Goal: Information Seeking & Learning: Compare options

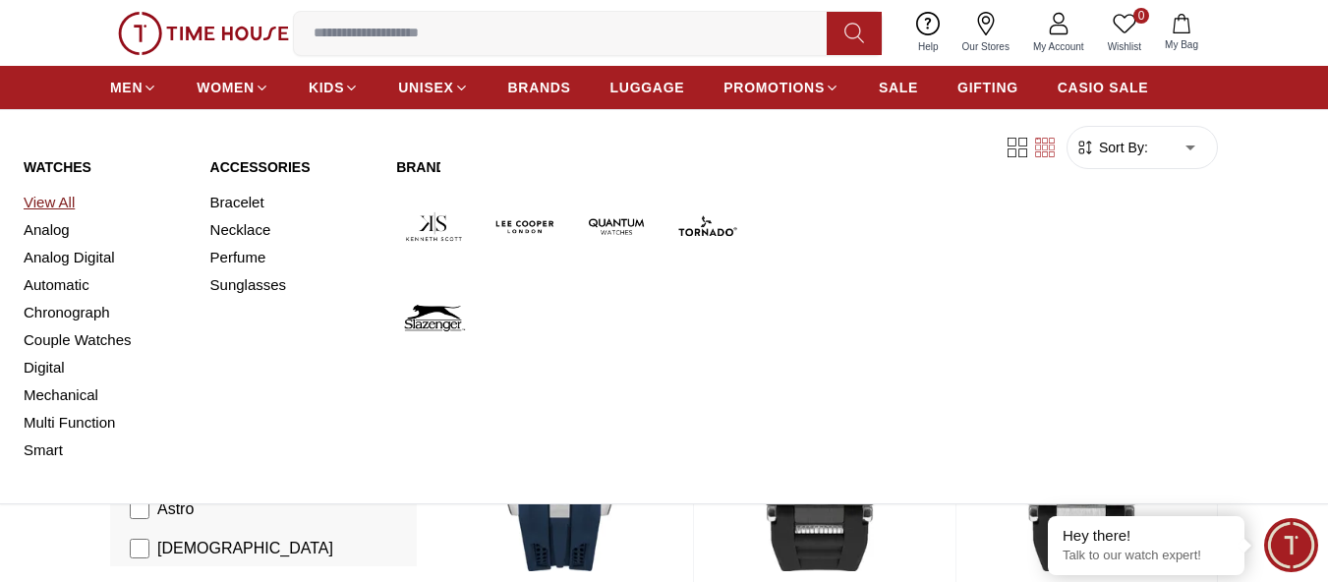
click at [50, 216] on link "View All" at bounding box center [105, 203] width 163 height 28
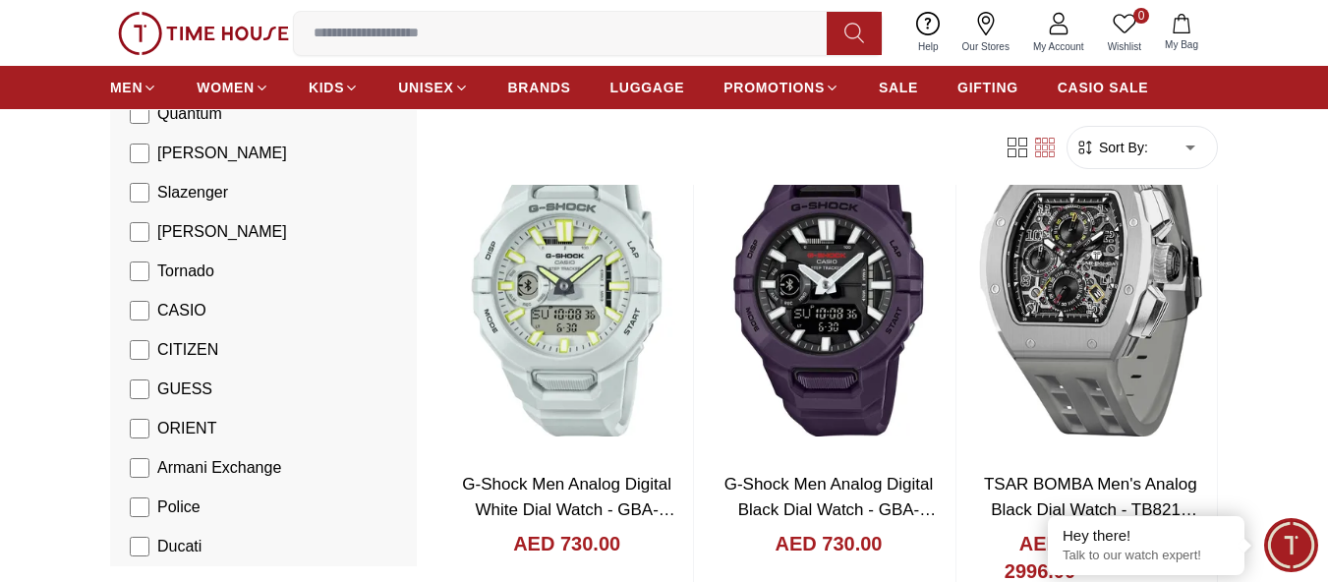
scroll to position [295, 0]
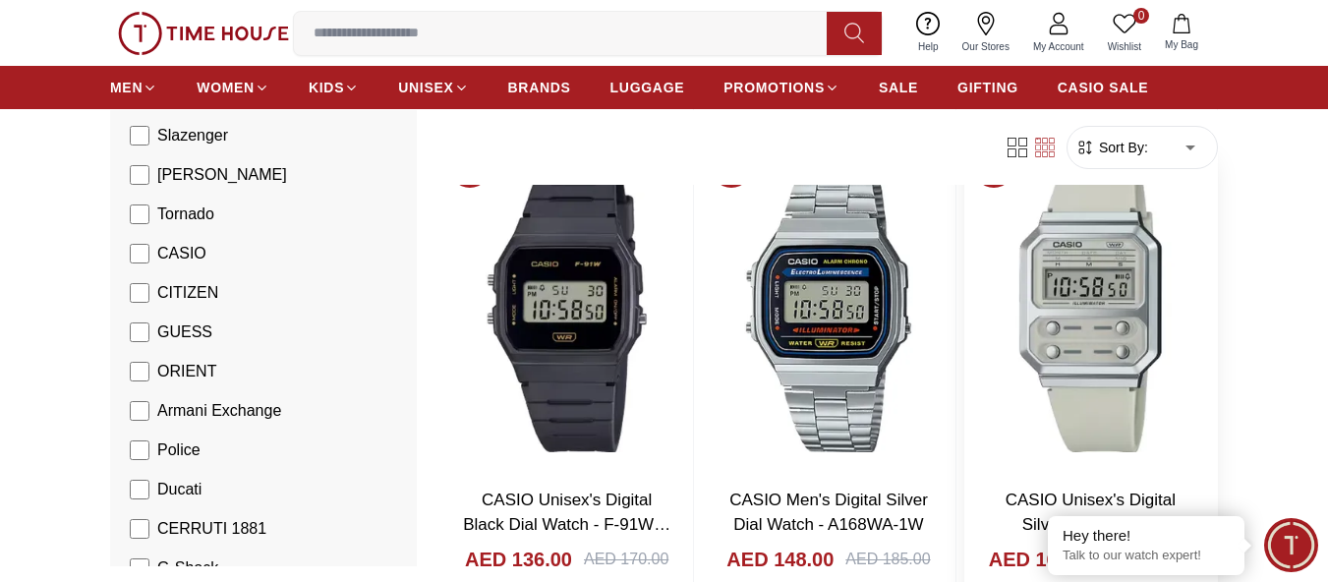
scroll to position [1179, 0]
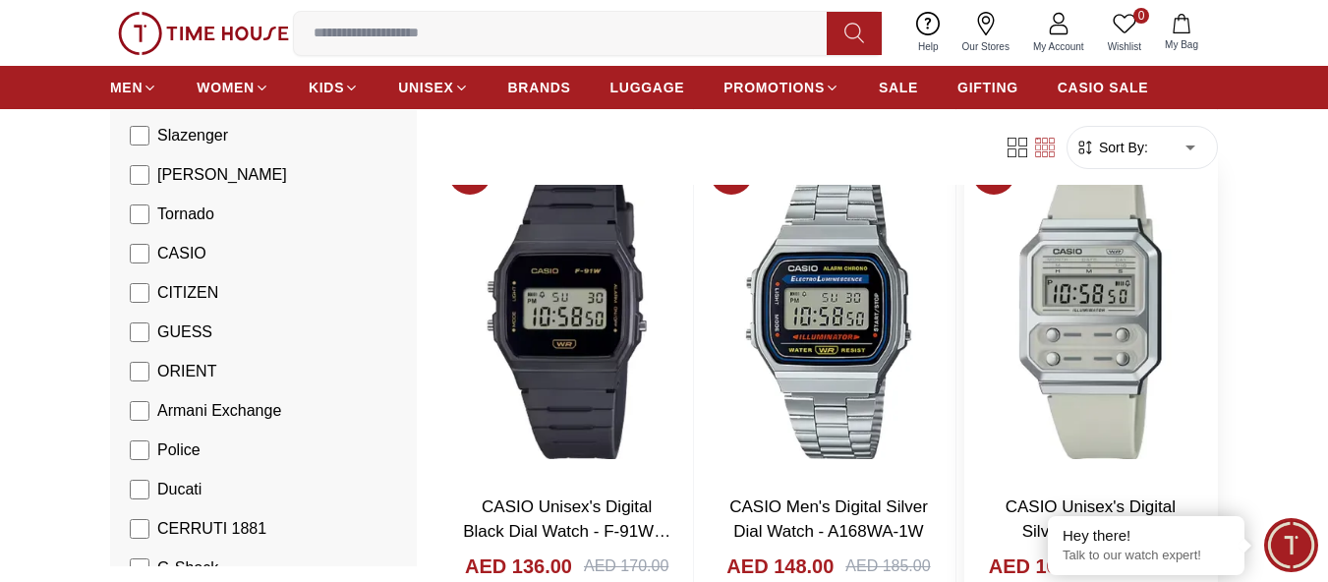
click at [1120, 385] on img at bounding box center [1090, 310] width 253 height 334
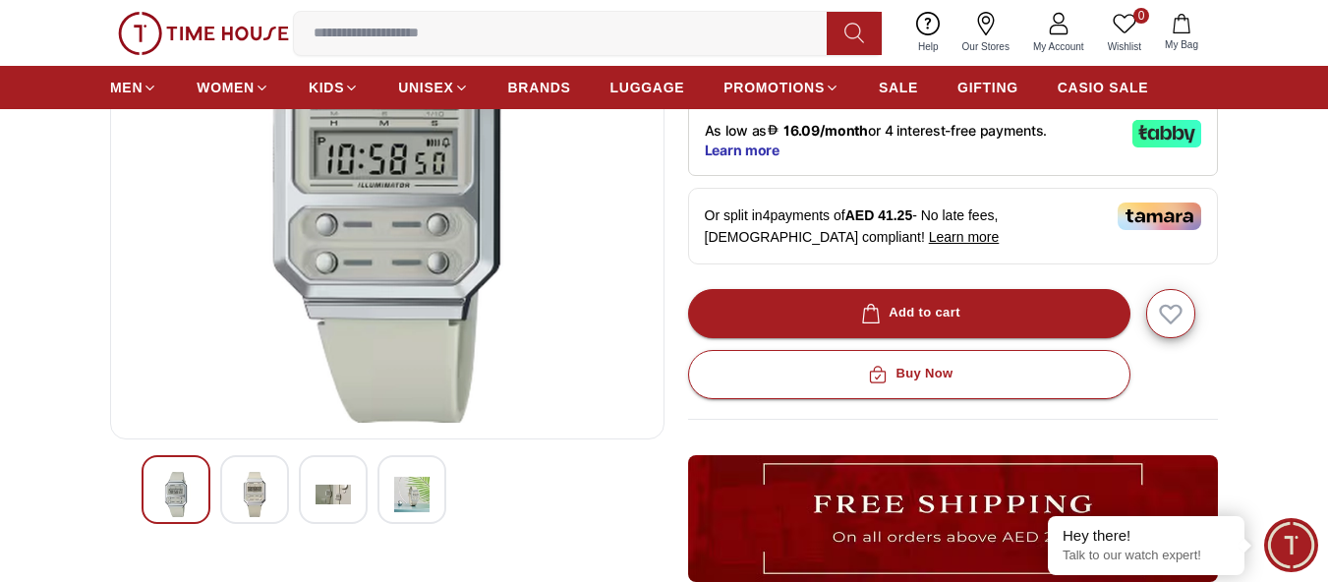
scroll to position [295, 0]
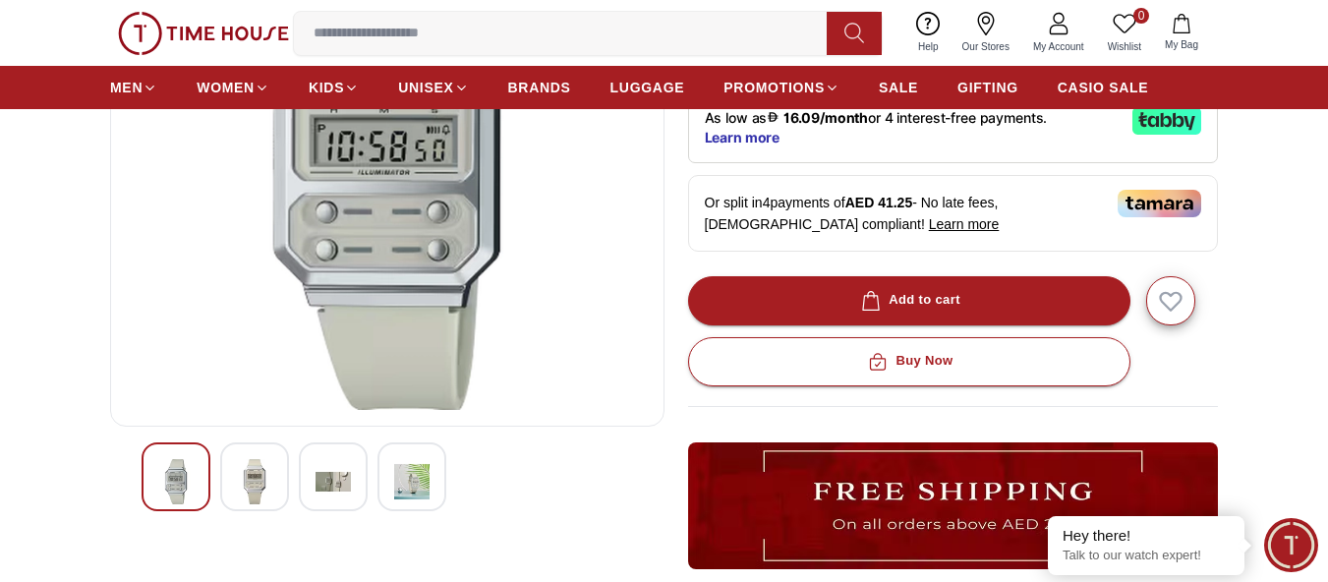
click at [351, 504] on img at bounding box center [332, 481] width 35 height 45
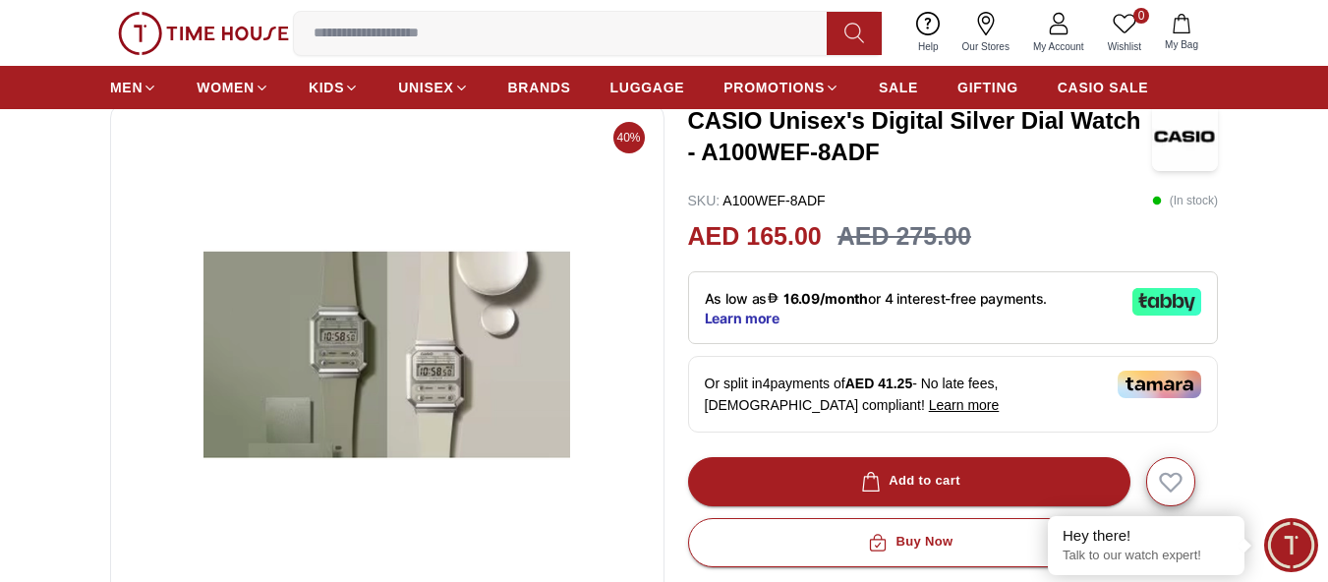
scroll to position [393, 0]
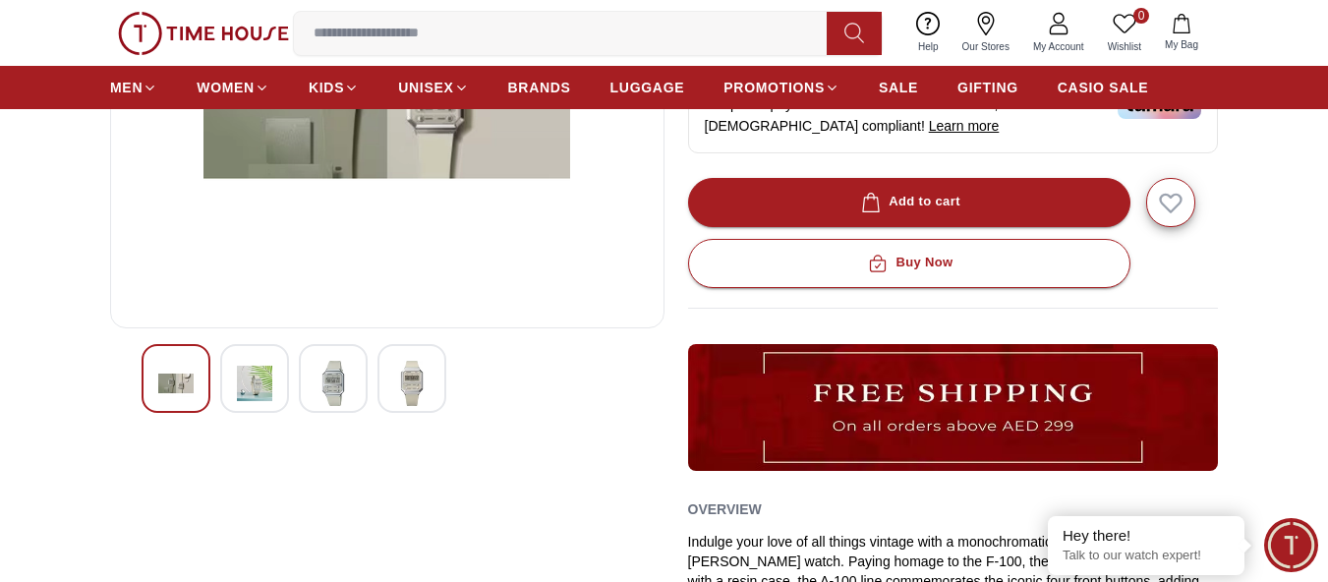
click at [272, 406] on img at bounding box center [254, 383] width 35 height 45
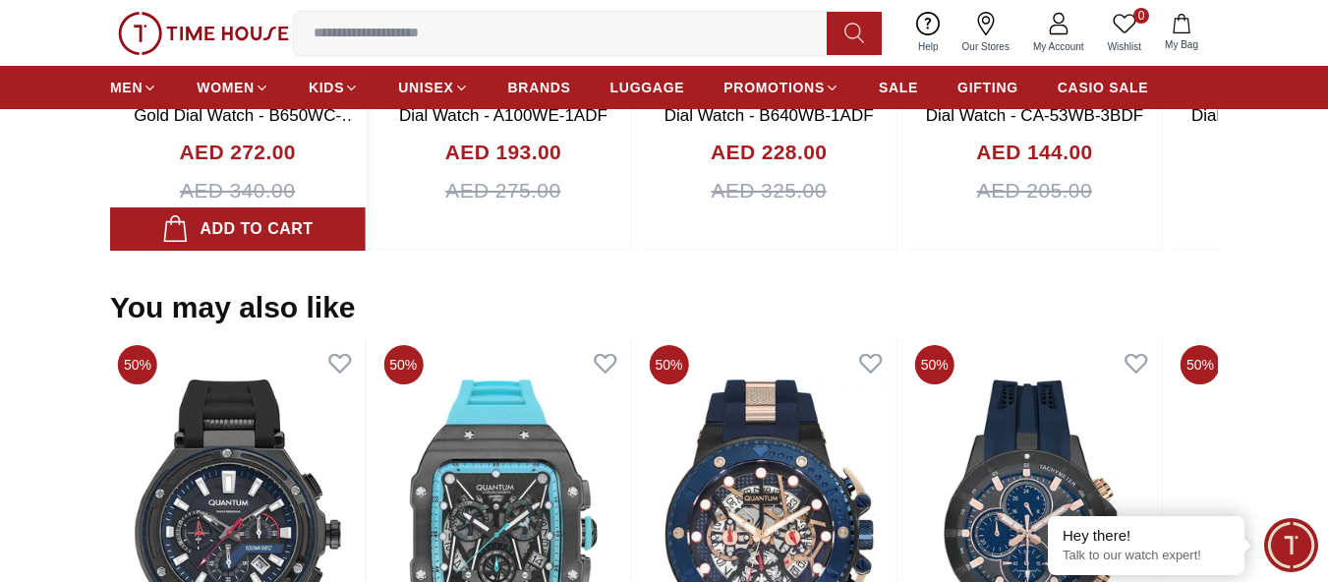
scroll to position [1671, 0]
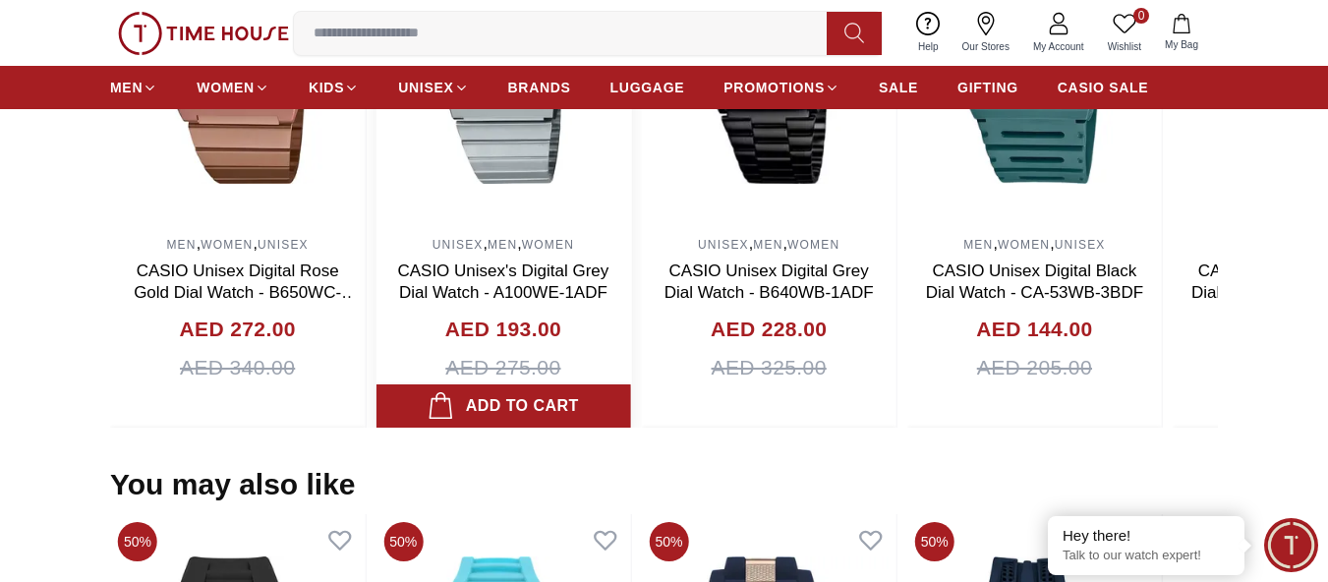
click at [508, 227] on img at bounding box center [502, 30] width 255 height 393
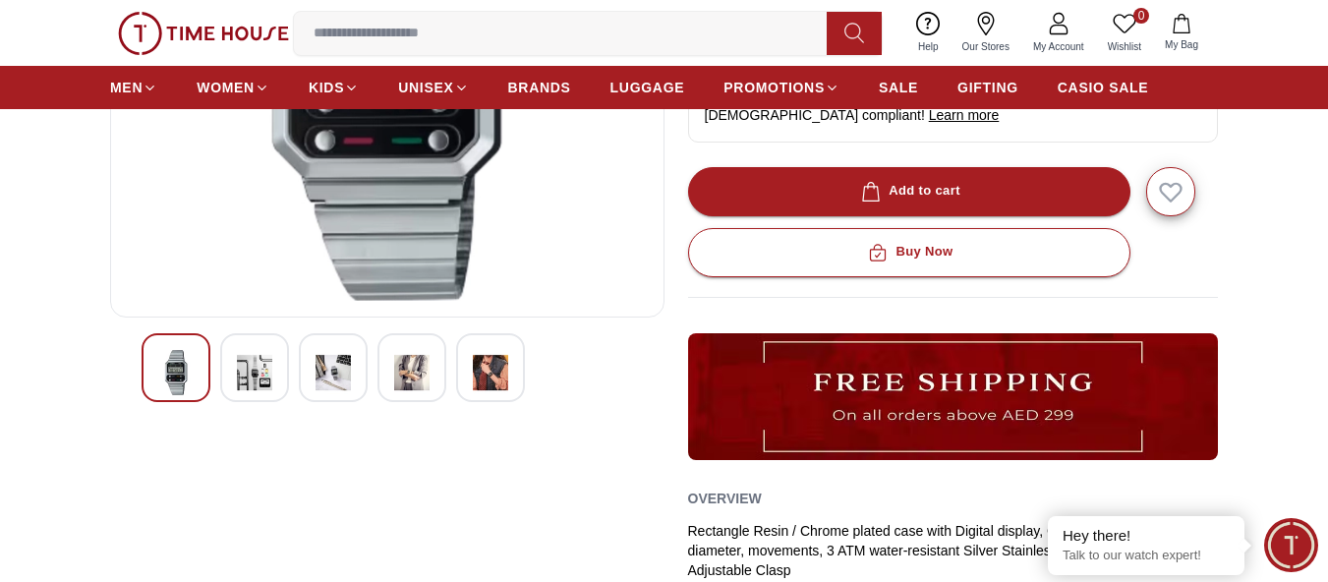
scroll to position [393, 0]
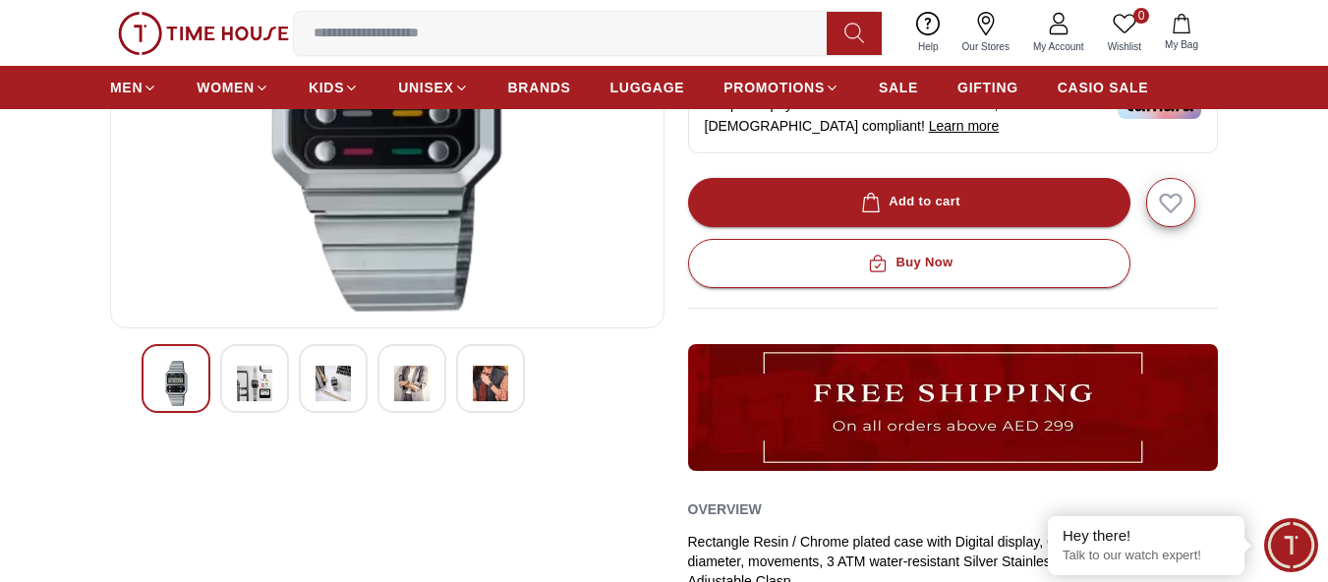
click at [272, 406] on img at bounding box center [254, 383] width 35 height 45
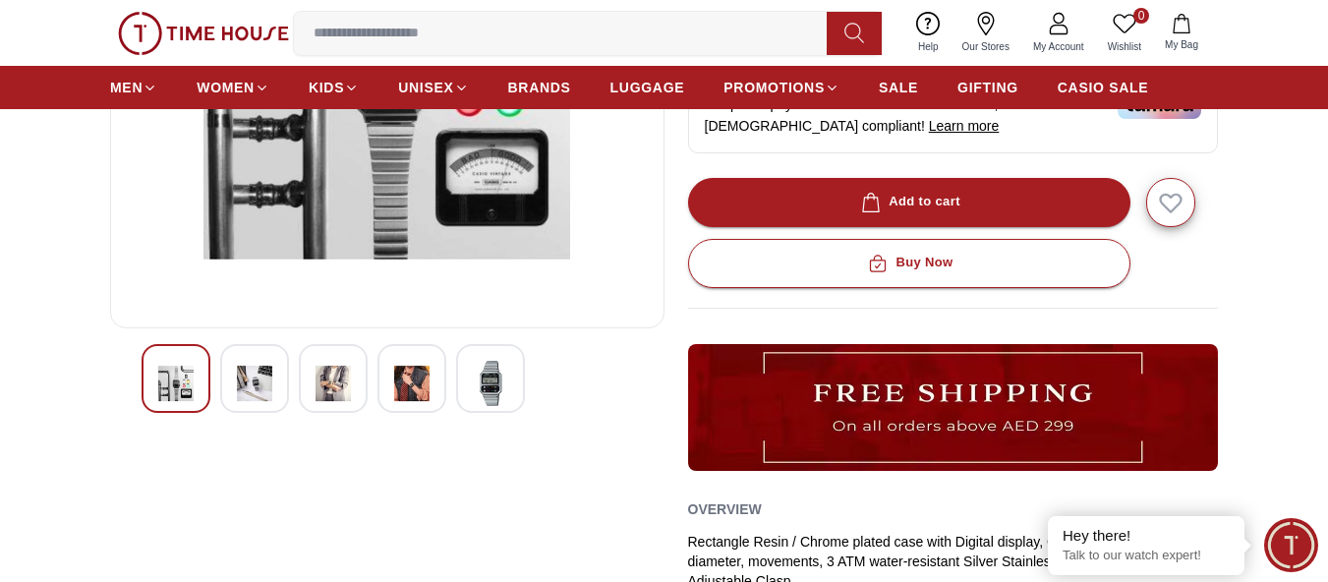
click at [508, 406] on img at bounding box center [490, 383] width 35 height 45
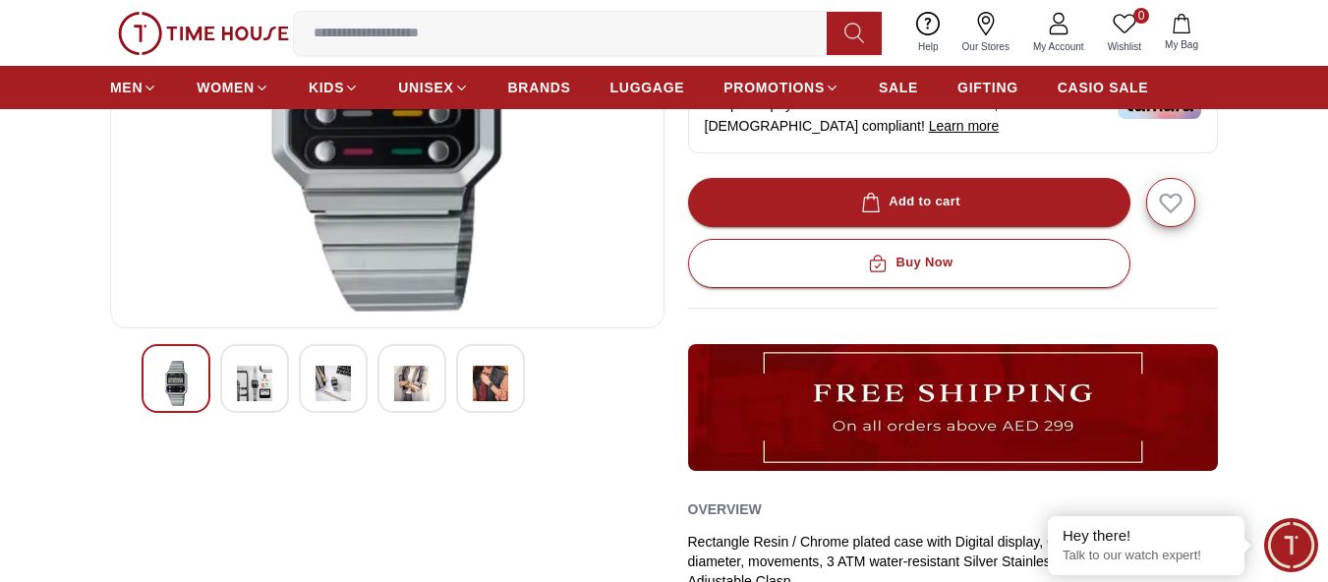
click at [446, 413] on div at bounding box center [411, 378] width 69 height 69
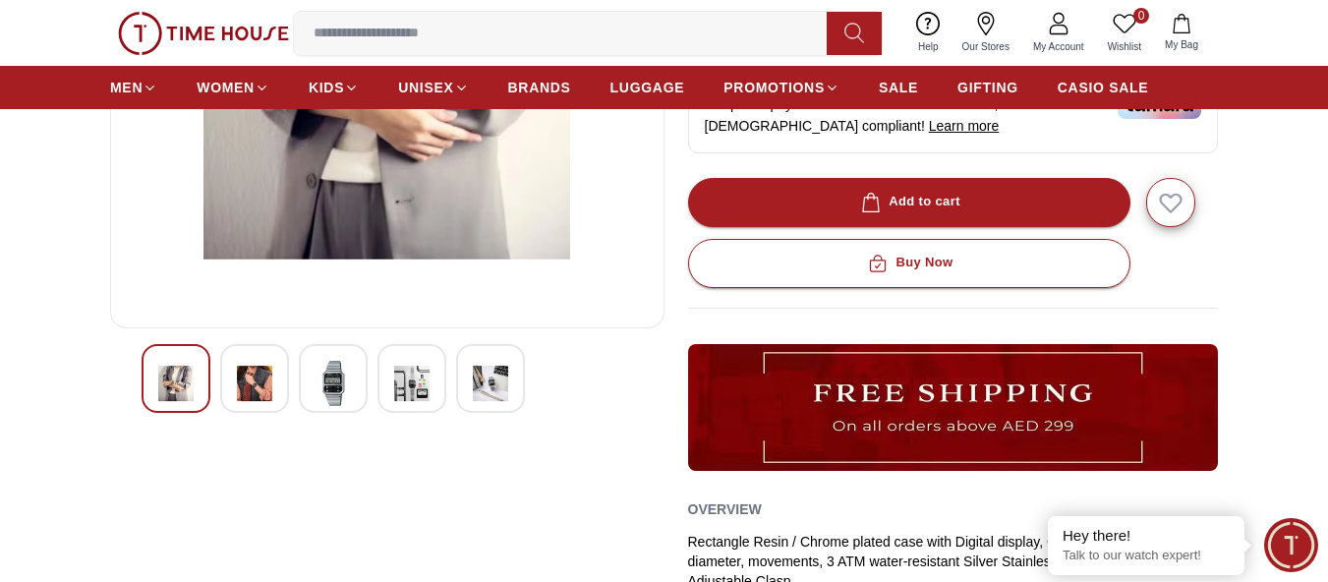
click at [508, 406] on img at bounding box center [490, 383] width 35 height 45
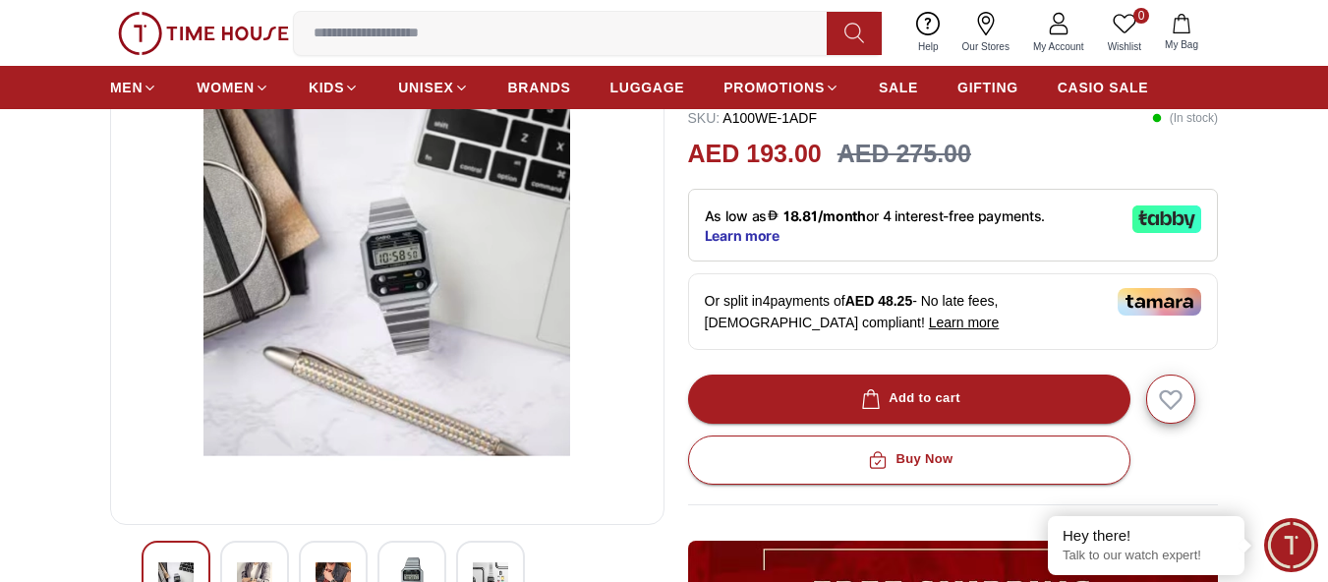
scroll to position [491, 0]
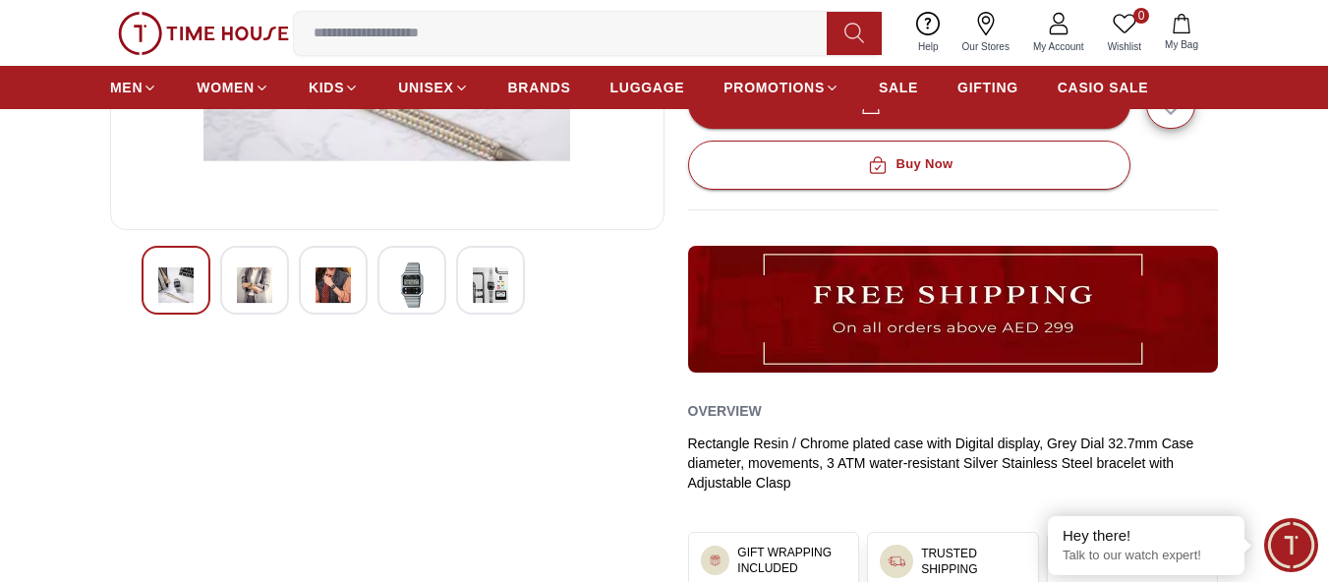
click at [351, 308] on img at bounding box center [332, 284] width 35 height 45
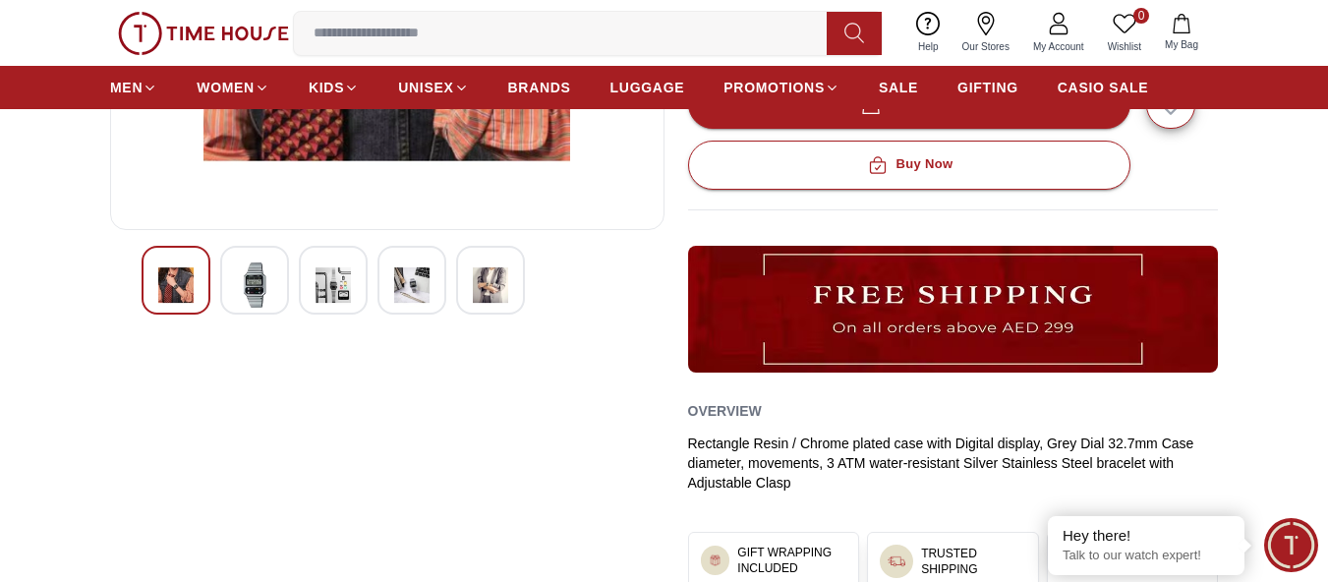
scroll to position [295, 0]
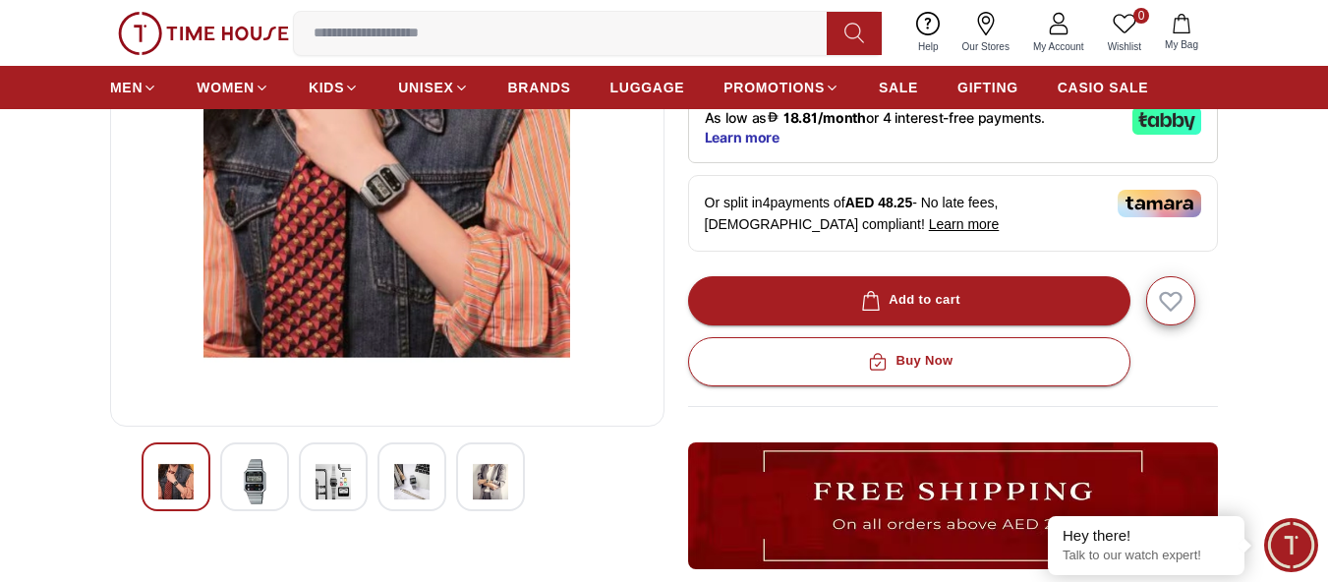
click at [286, 511] on div at bounding box center [254, 476] width 69 height 69
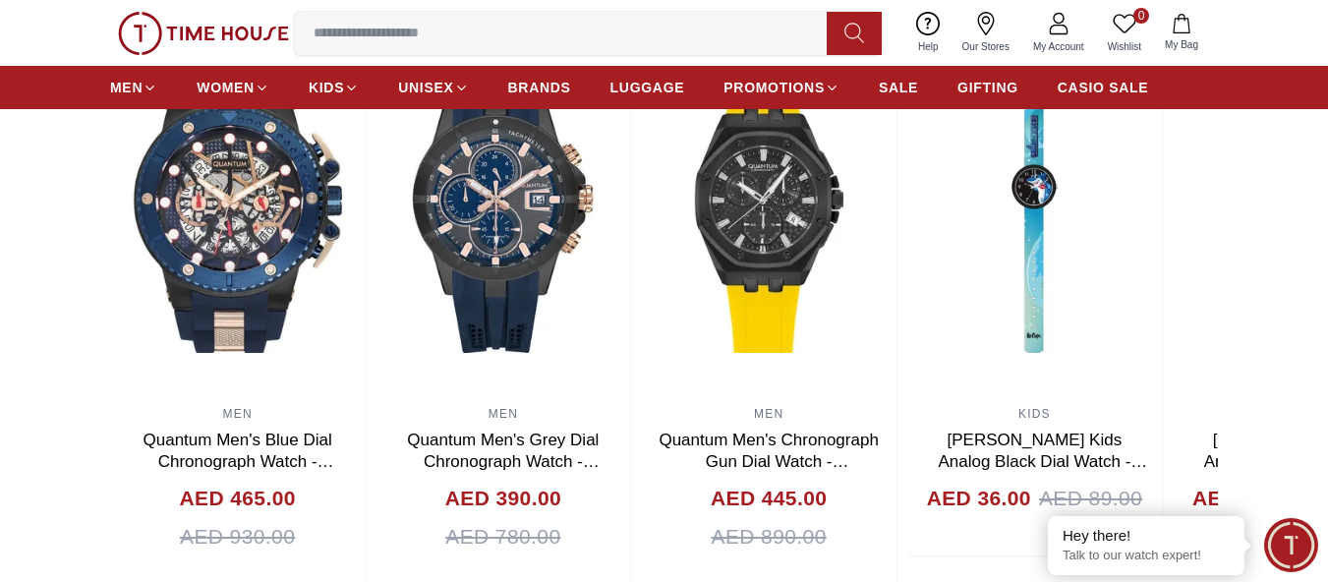
scroll to position [2162, 0]
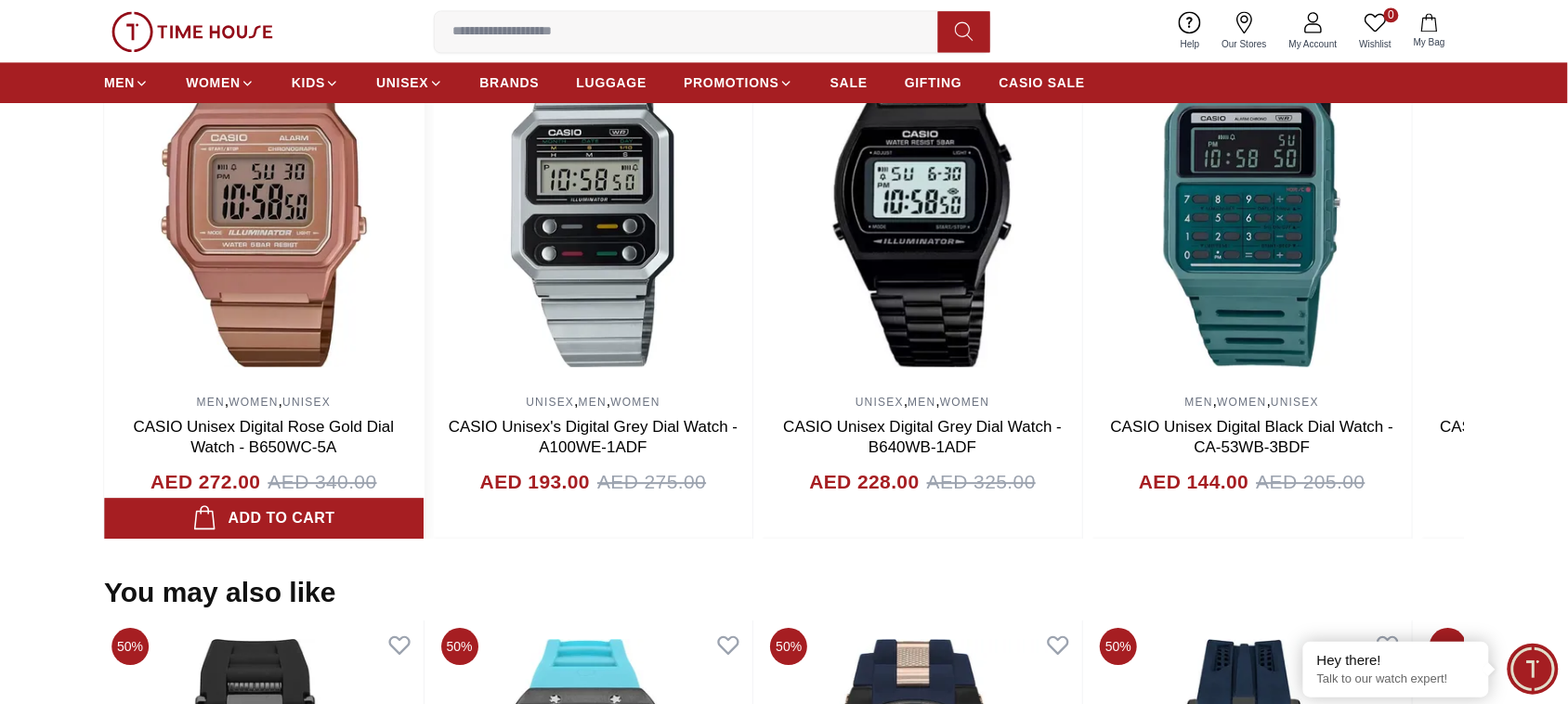
scroll to position [1230, 0]
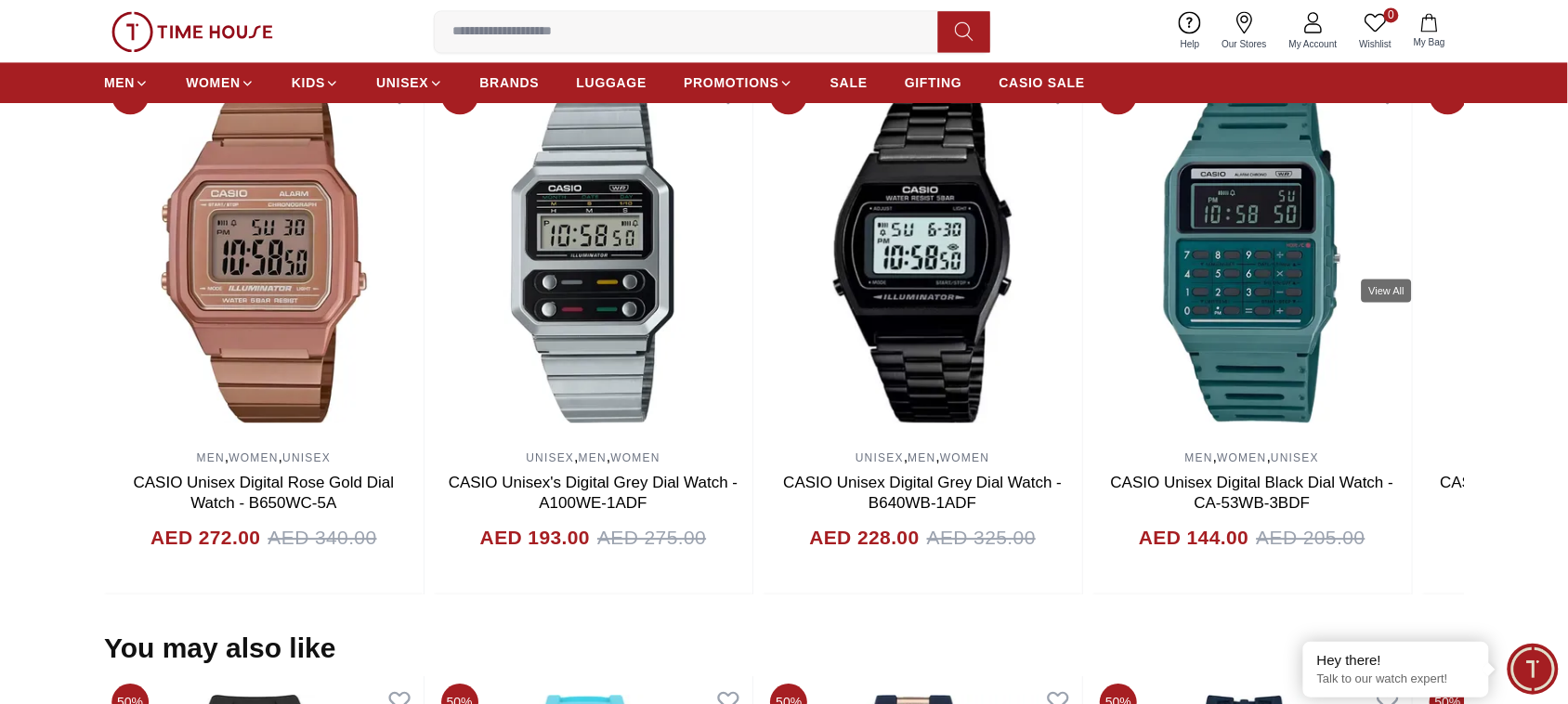
click at [1254, 55] on link "View All" at bounding box center [1425, 42] width 82 height 26
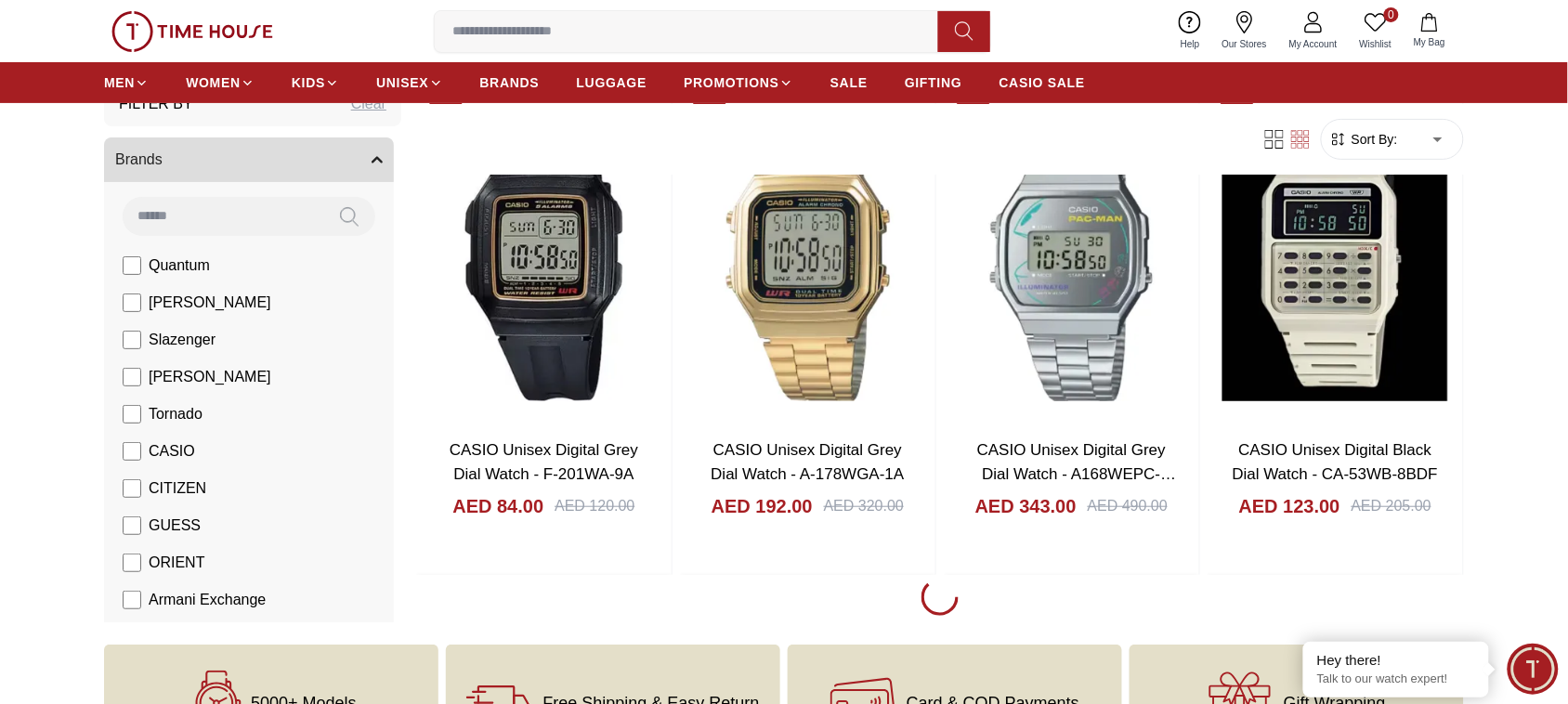
scroll to position [2206, 0]
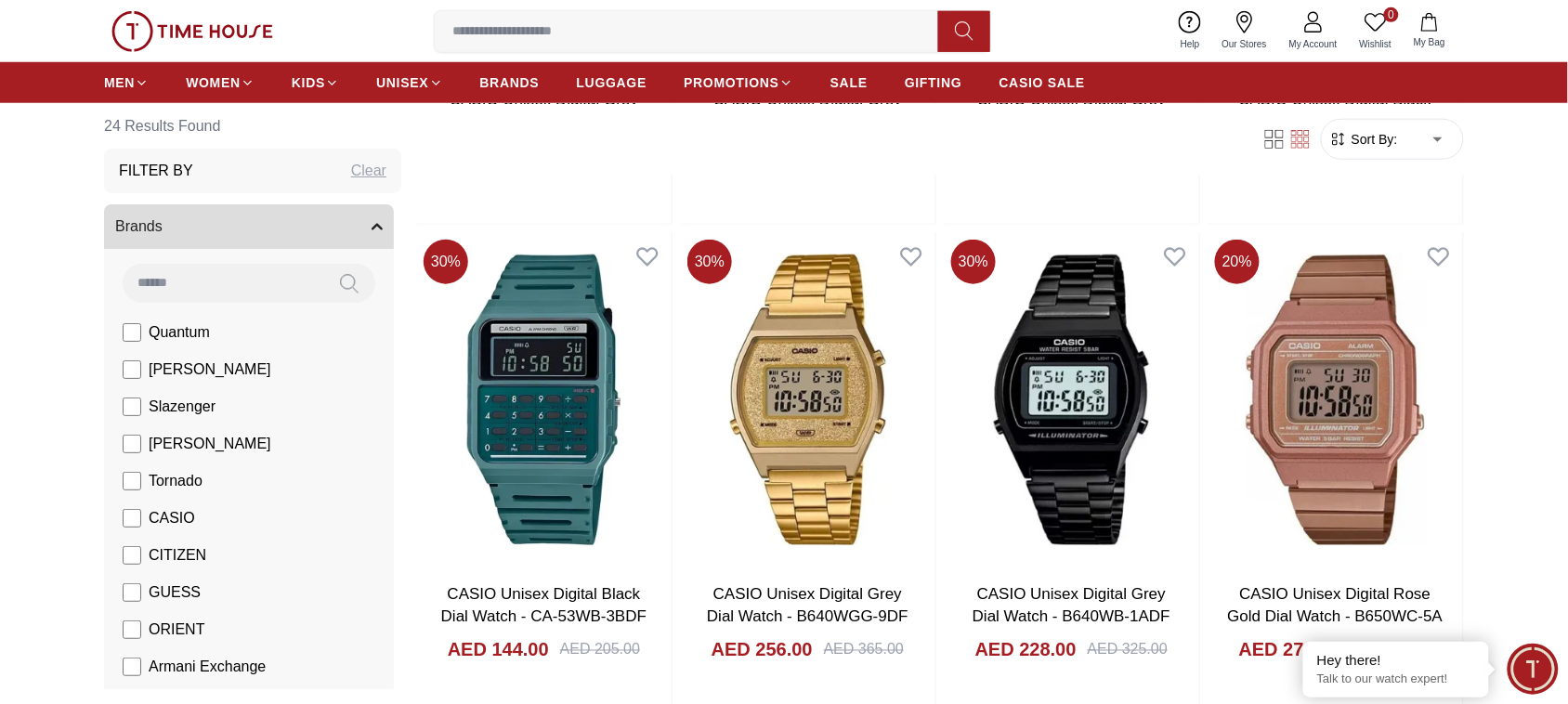
scroll to position [1957, 0]
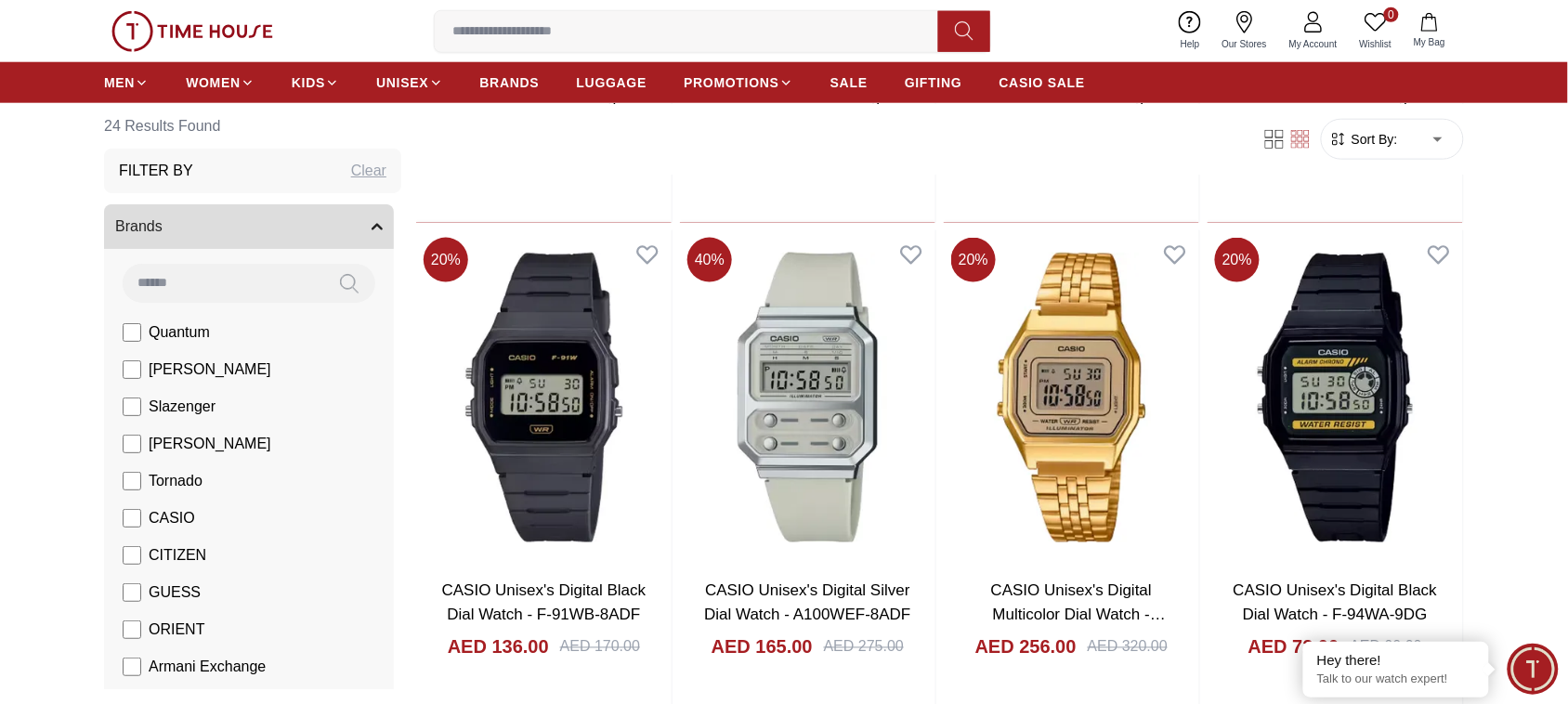
scroll to position [564, 0]
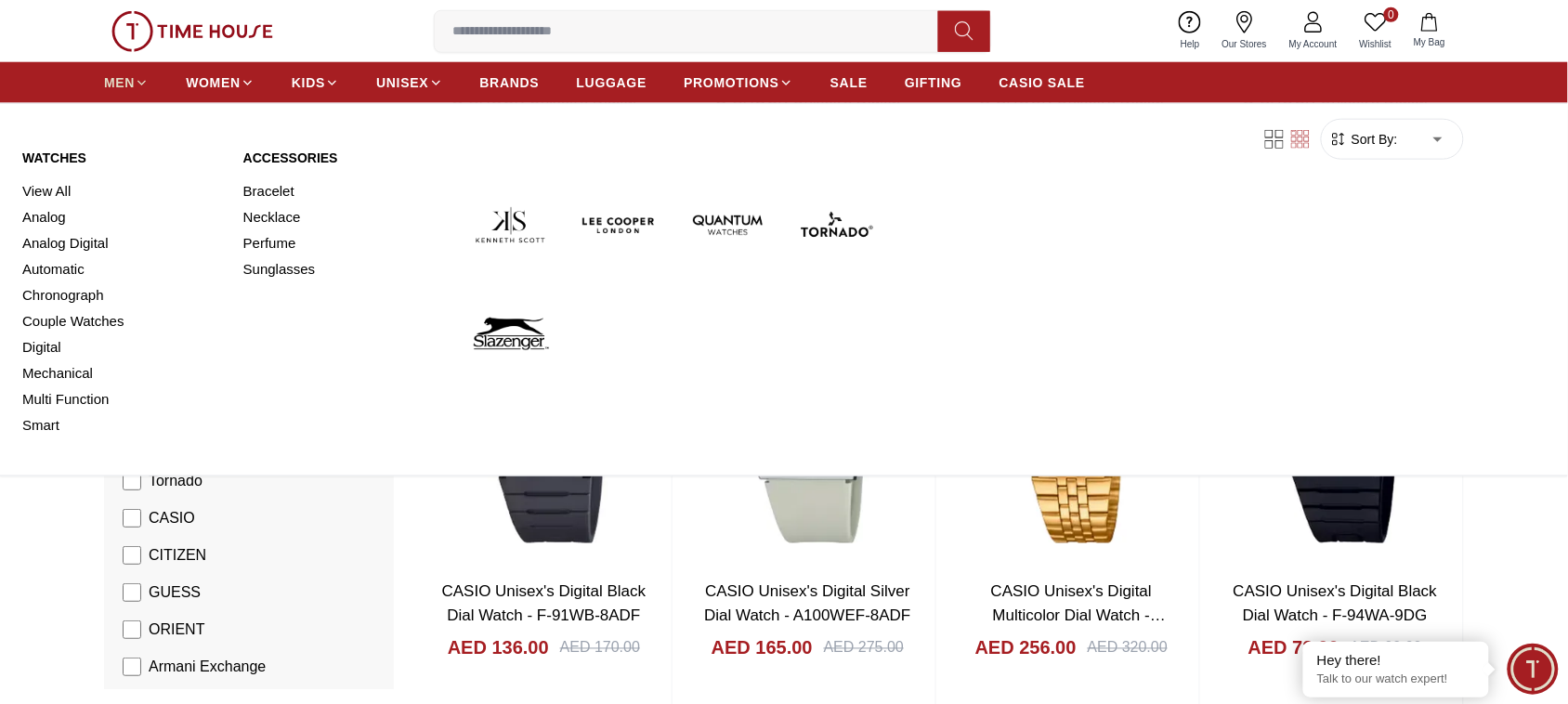
click at [135, 92] on span "MEN" at bounding box center [119, 83] width 30 height 19
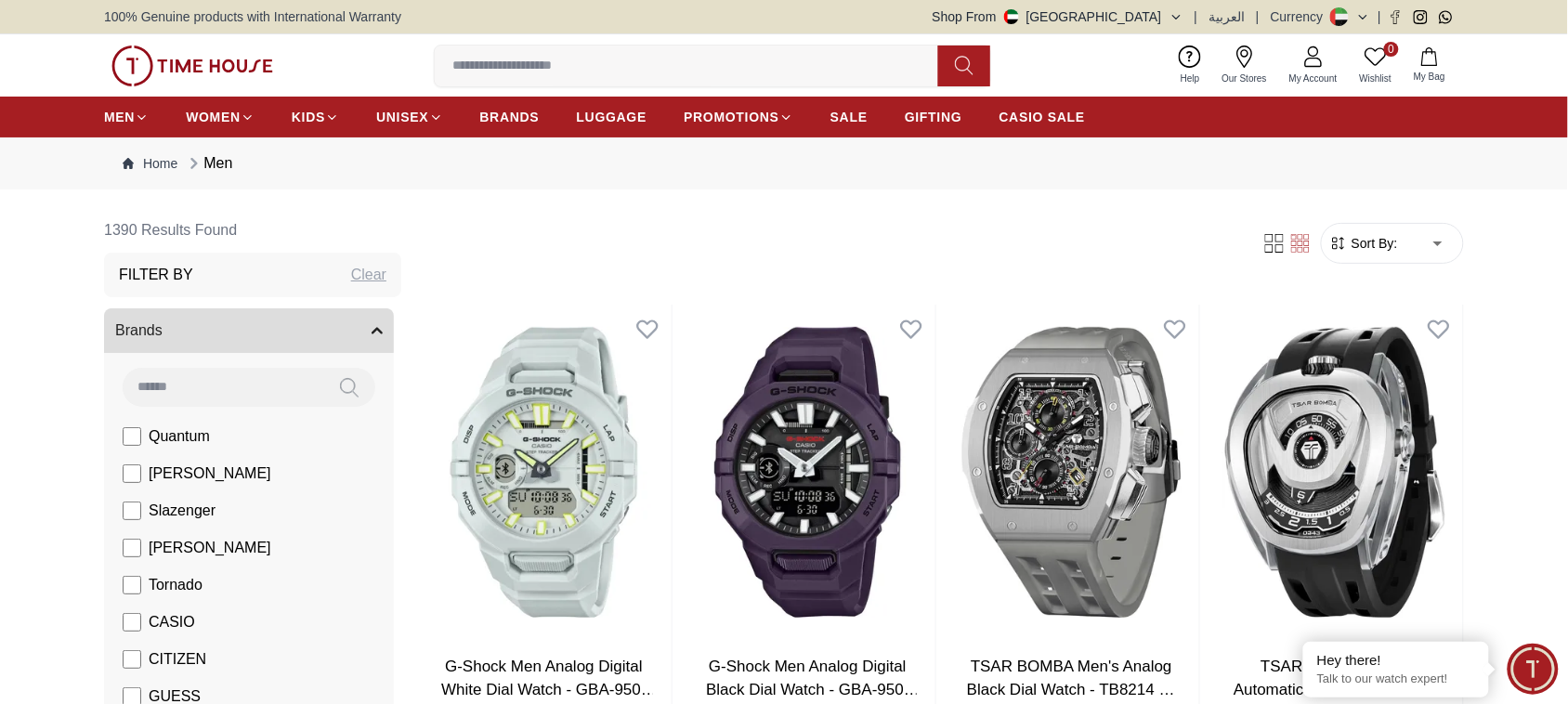
click at [165, 83] on img at bounding box center [192, 65] width 162 height 41
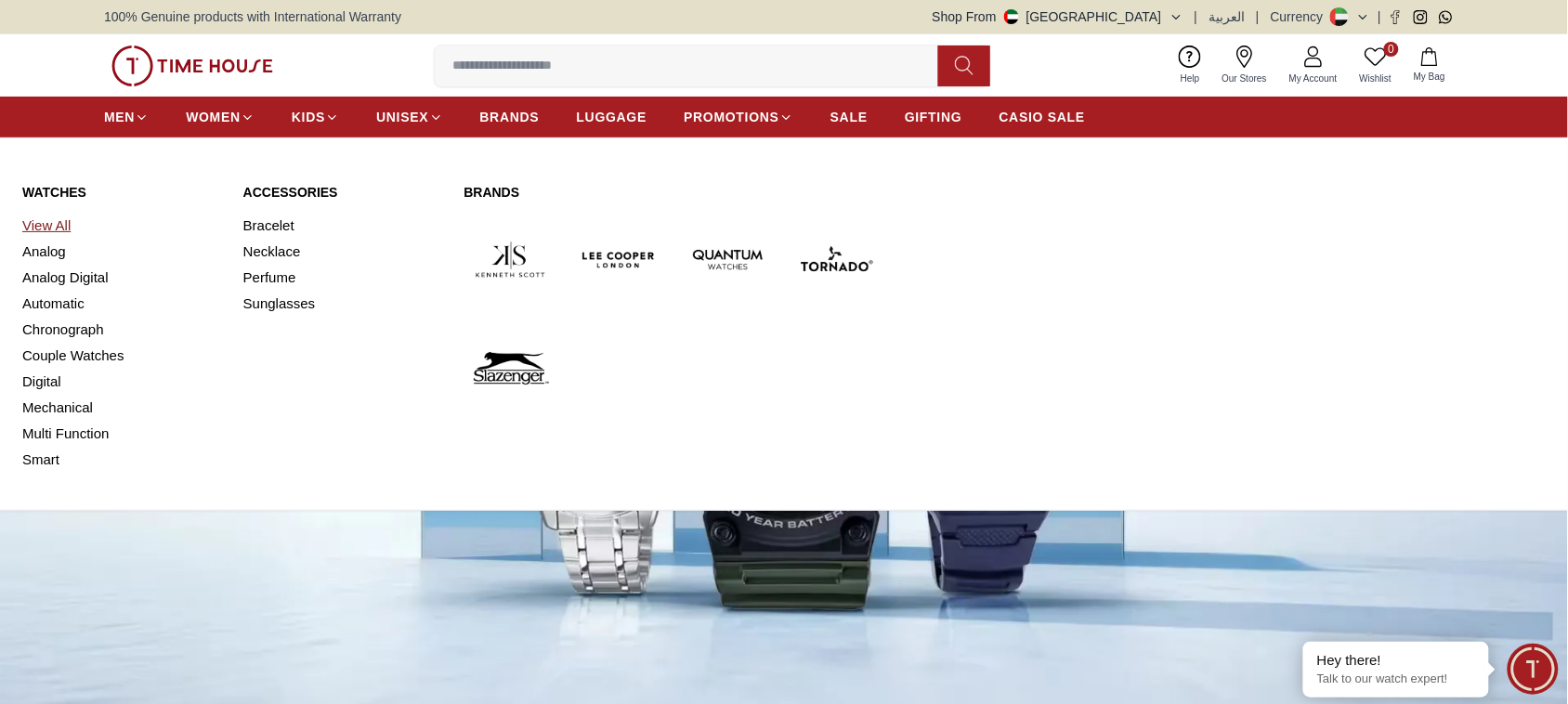
click at [61, 239] on link "View All" at bounding box center [122, 226] width 198 height 26
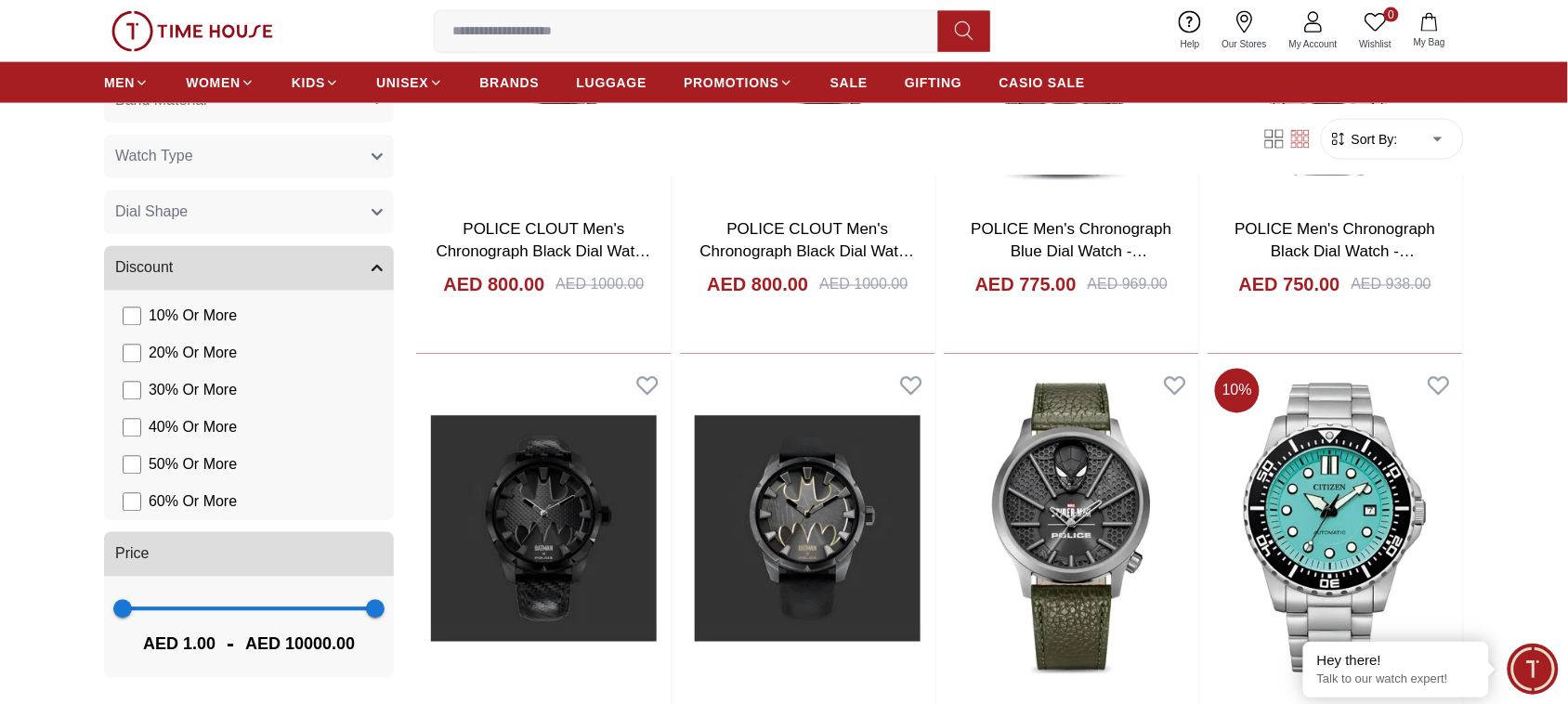
scroll to position [1557, 0]
drag, startPoint x: 233, startPoint y: 581, endPoint x: 156, endPoint y: 592, distance: 77.8
click at [156, 549] on span "94 10000" at bounding box center [249, 609] width 252 height 27
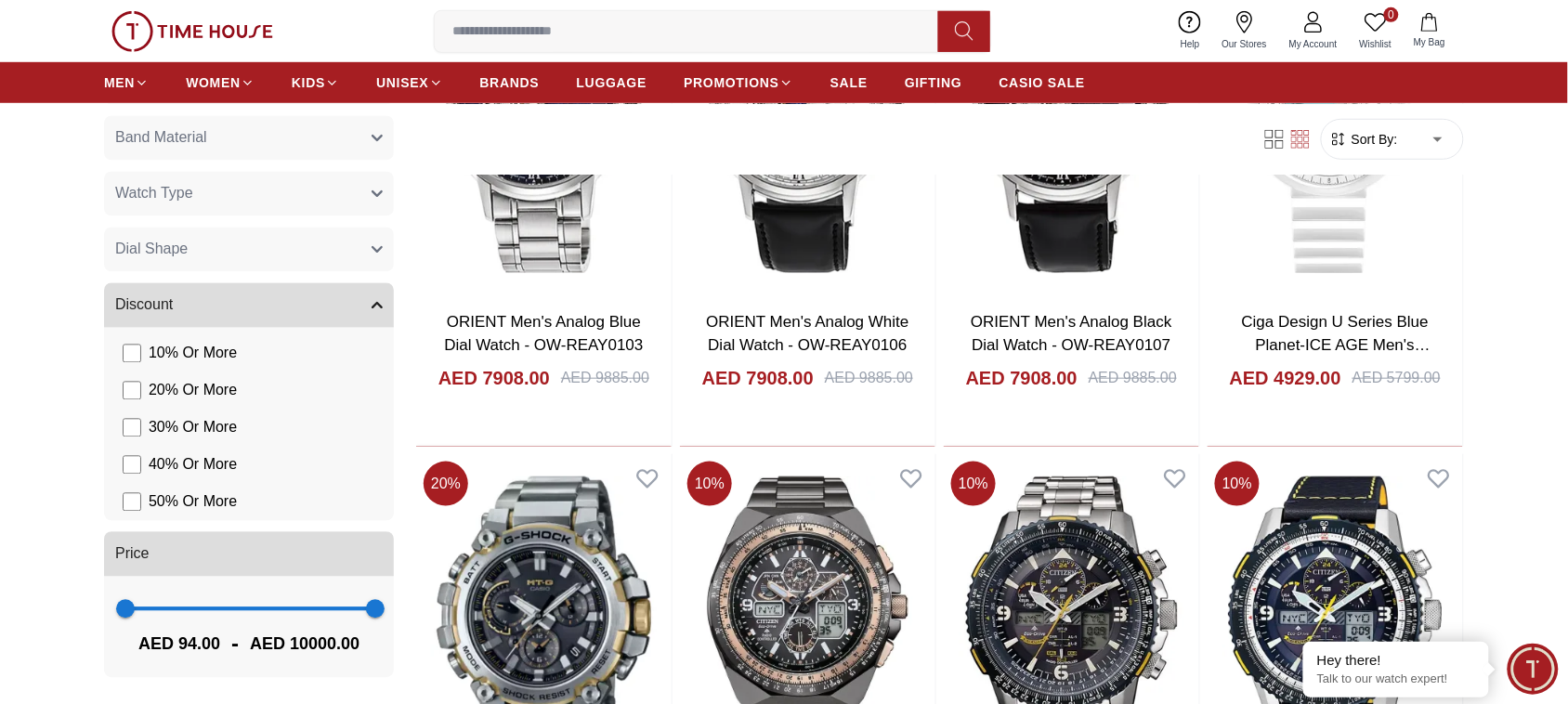
scroll to position [349, 0]
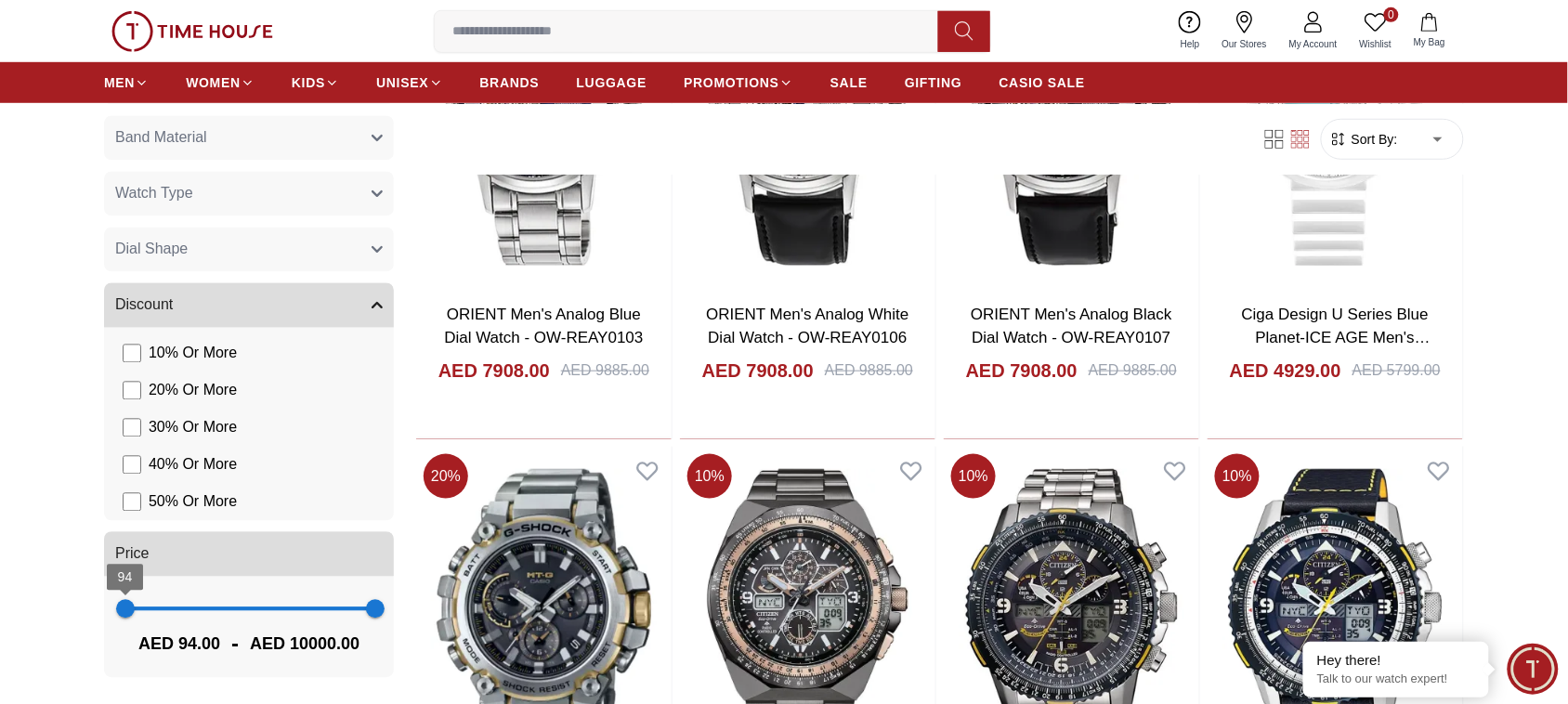
type input "*"
drag, startPoint x: 146, startPoint y: 583, endPoint x: 83, endPoint y: 581, distance: 63.0
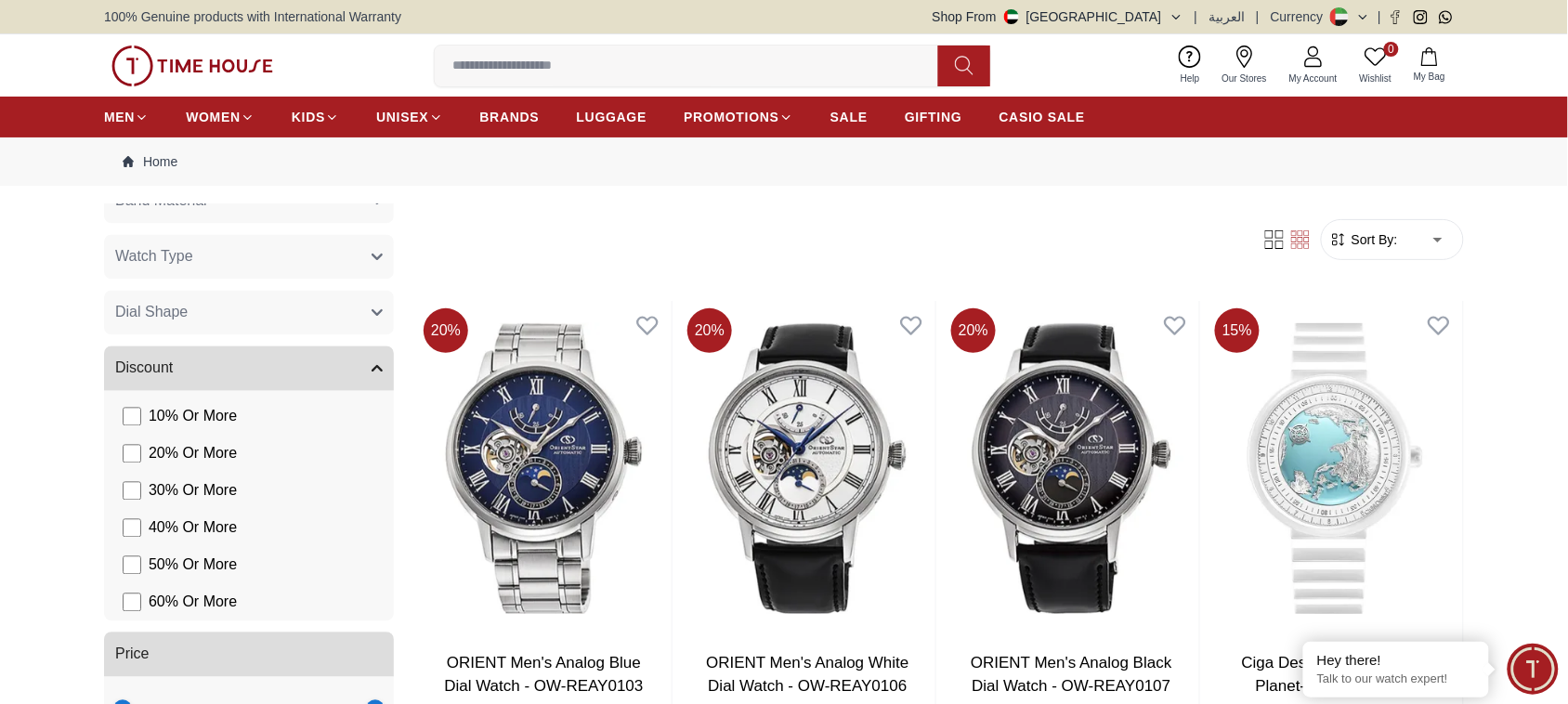
scroll to position [696, 0]
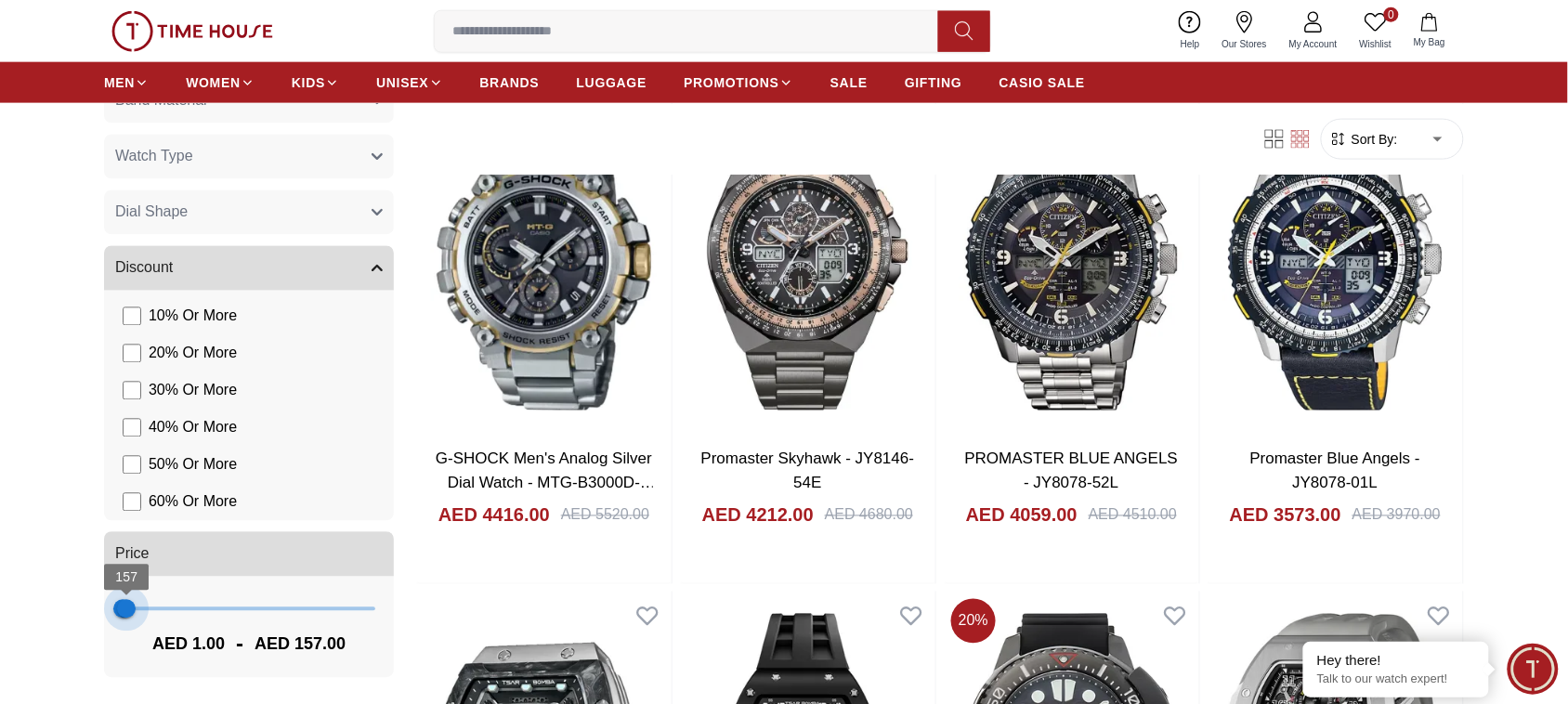
drag, startPoint x: 457, startPoint y: 595, endPoint x: 161, endPoint y: 607, distance: 296.2
click at [160, 549] on div "1 157 AED 1.00 - AED 157.00" at bounding box center [249, 627] width 290 height 101
type input "***"
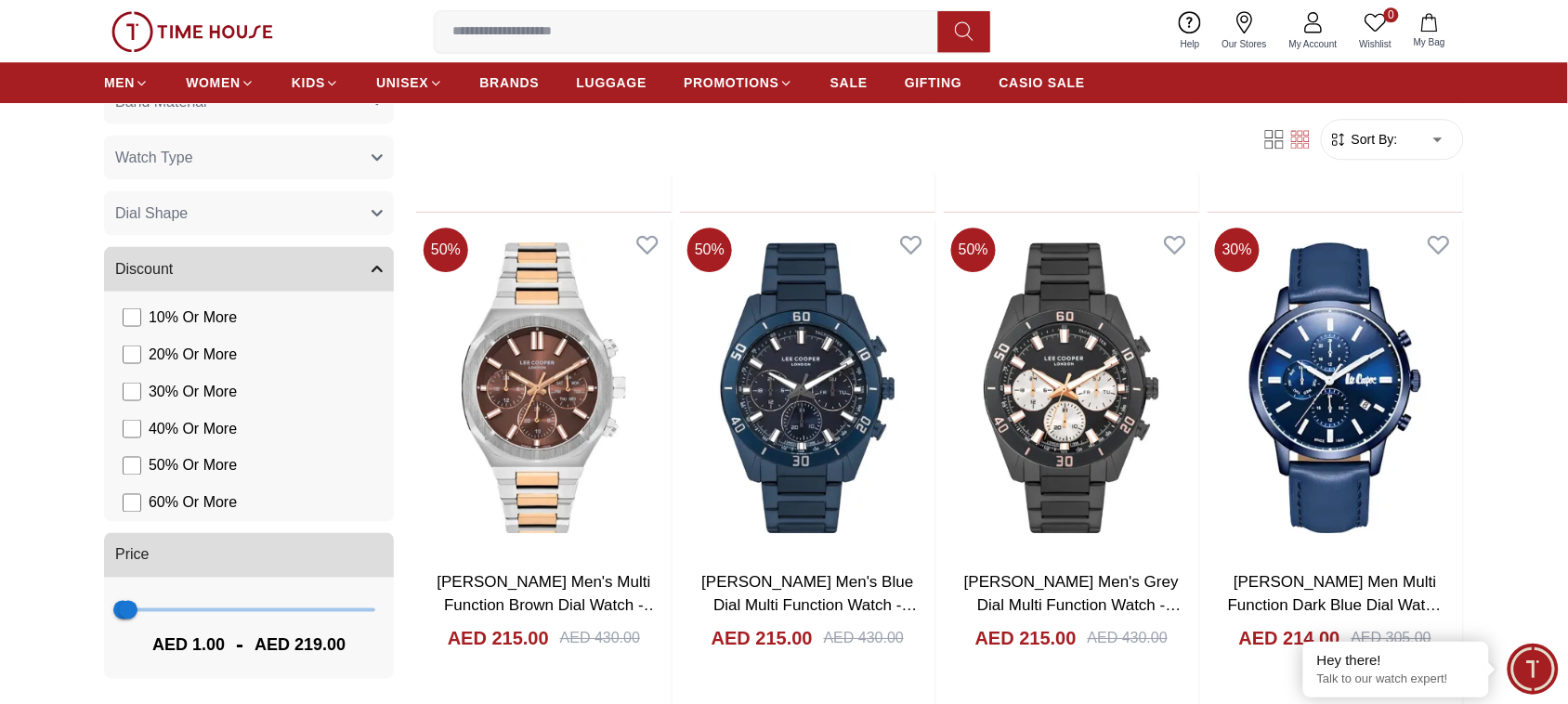
scroll to position [1625, 0]
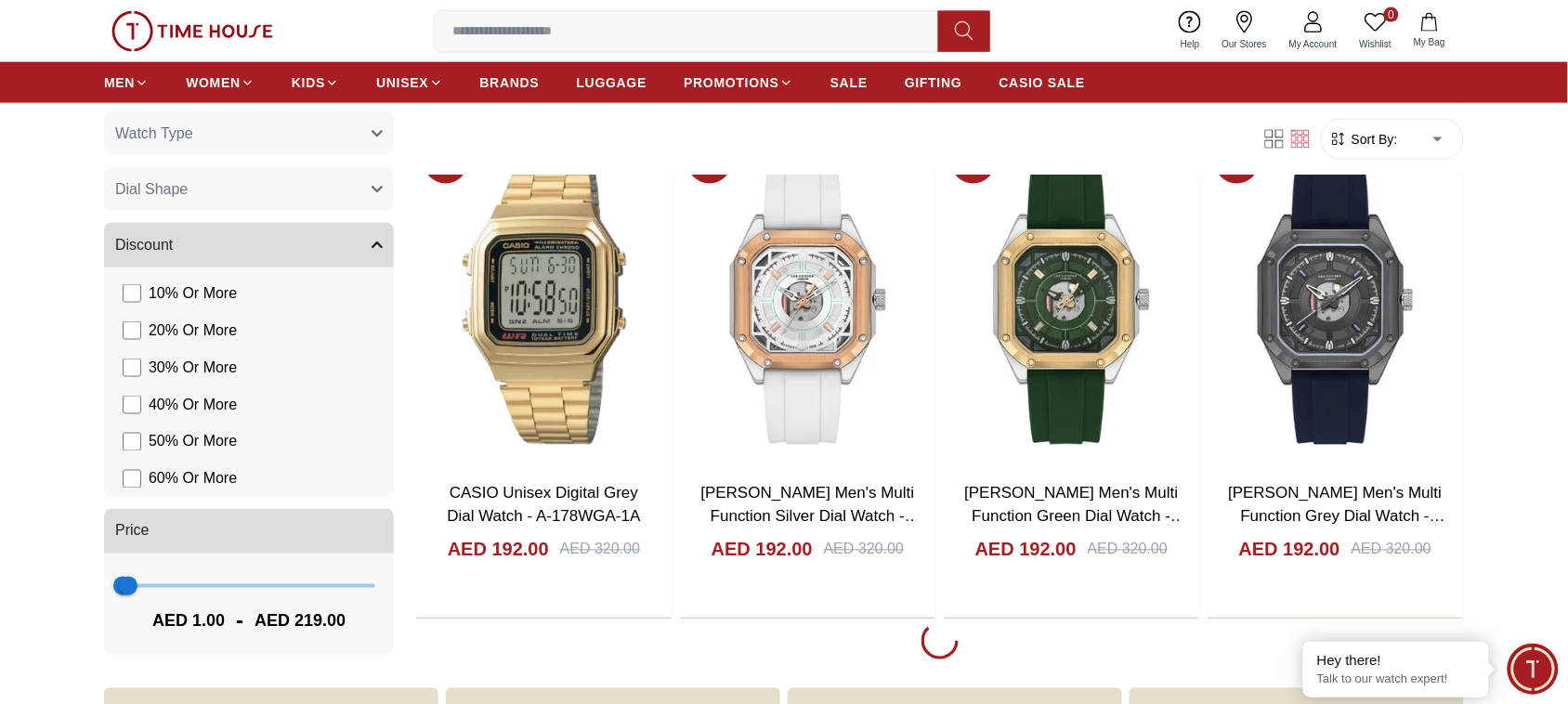
scroll to position [7313, 0]
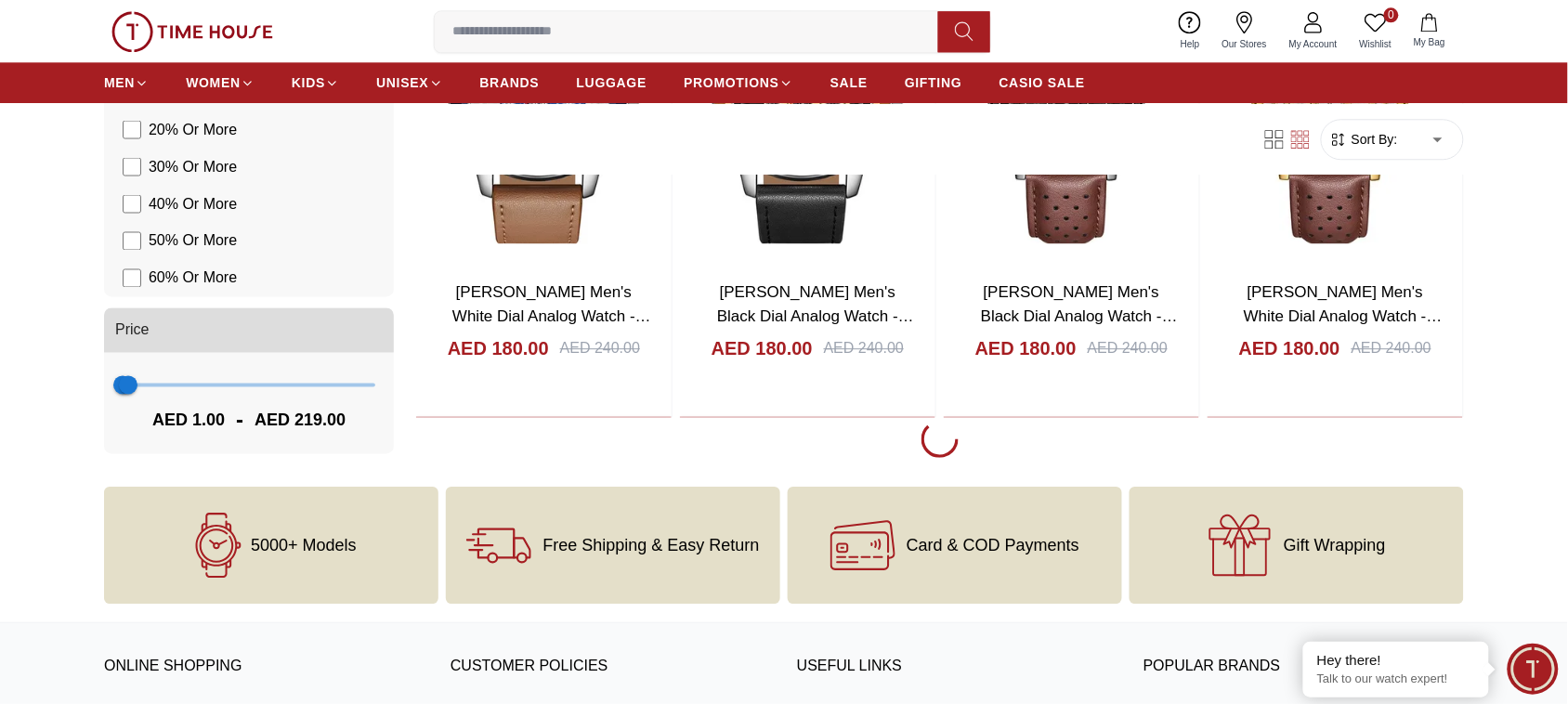
scroll to position [9953, 0]
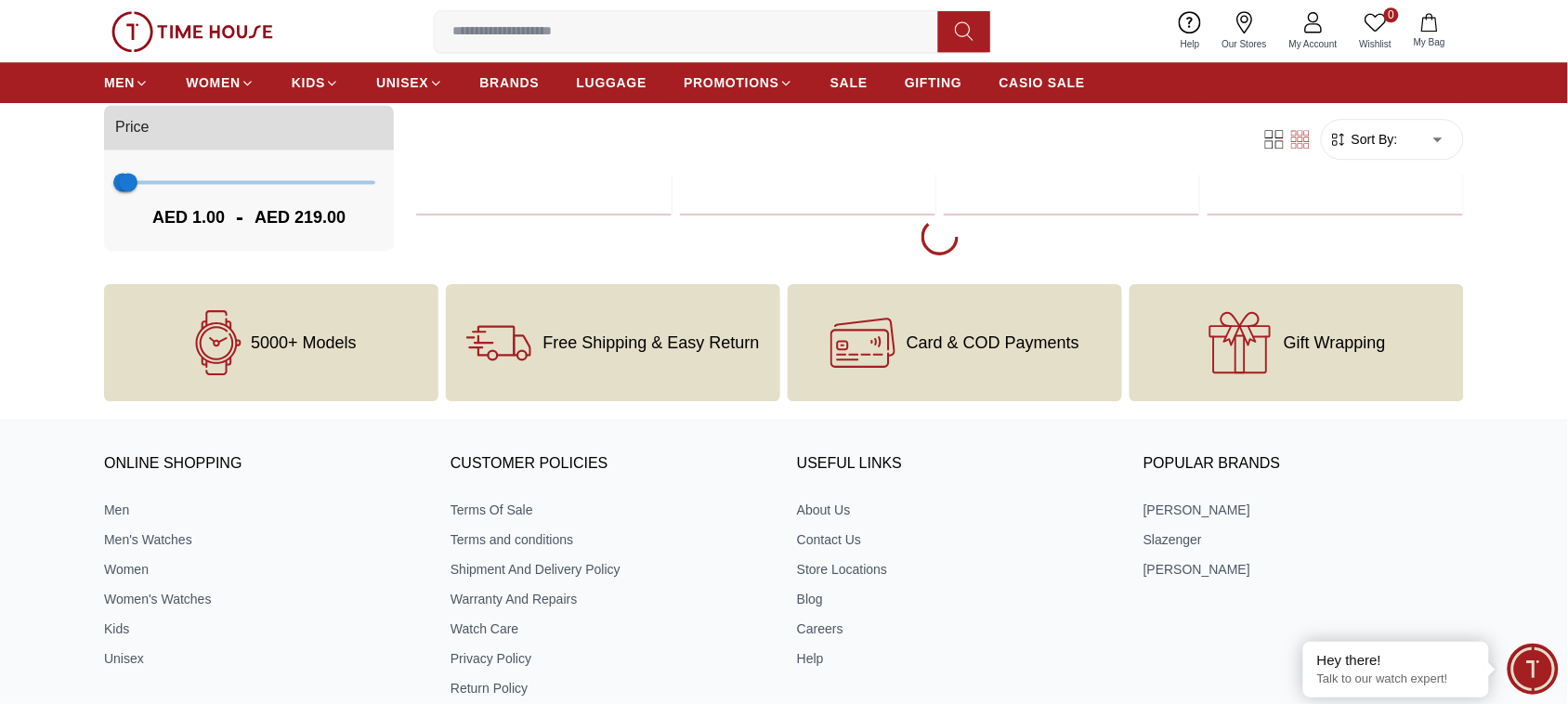
scroll to position [9635, 0]
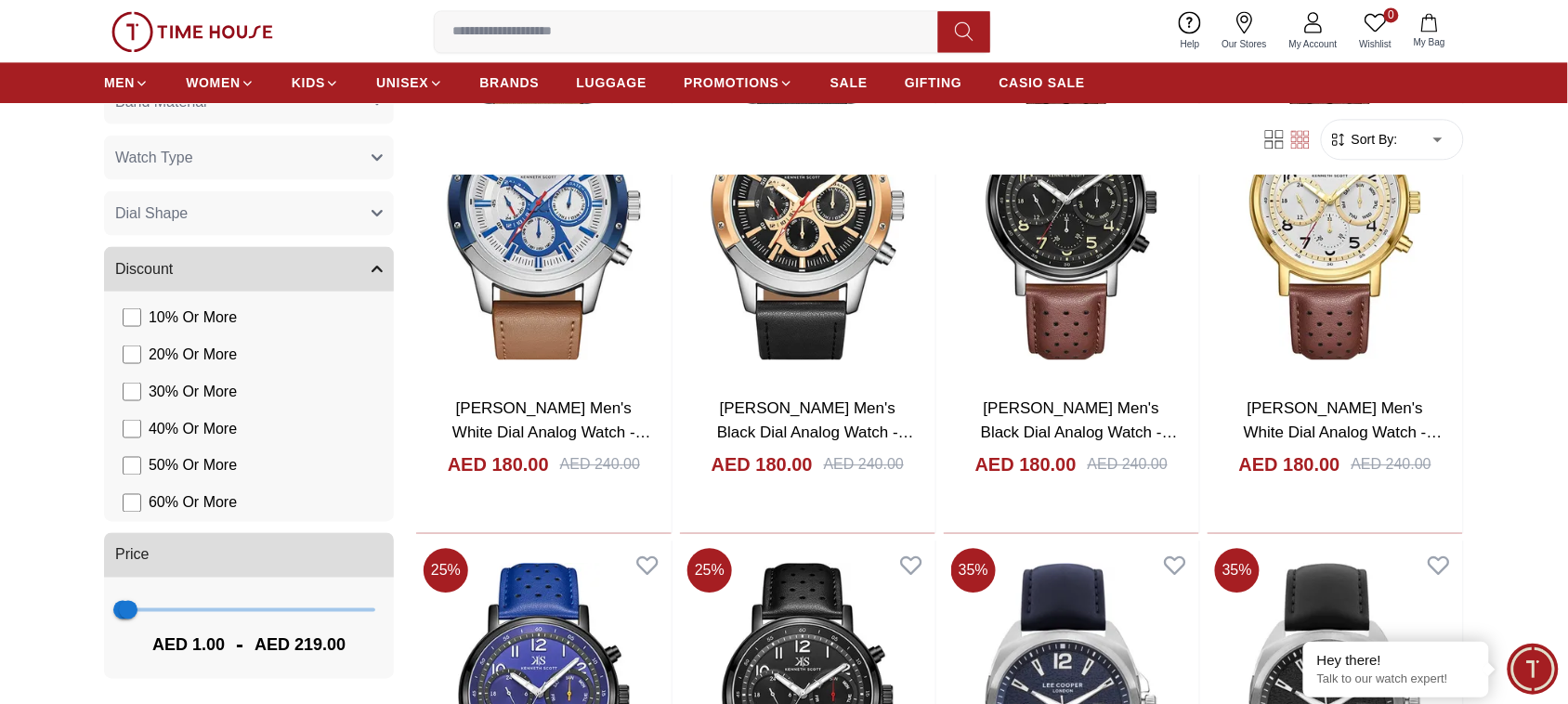
scroll to position [10042, 0]
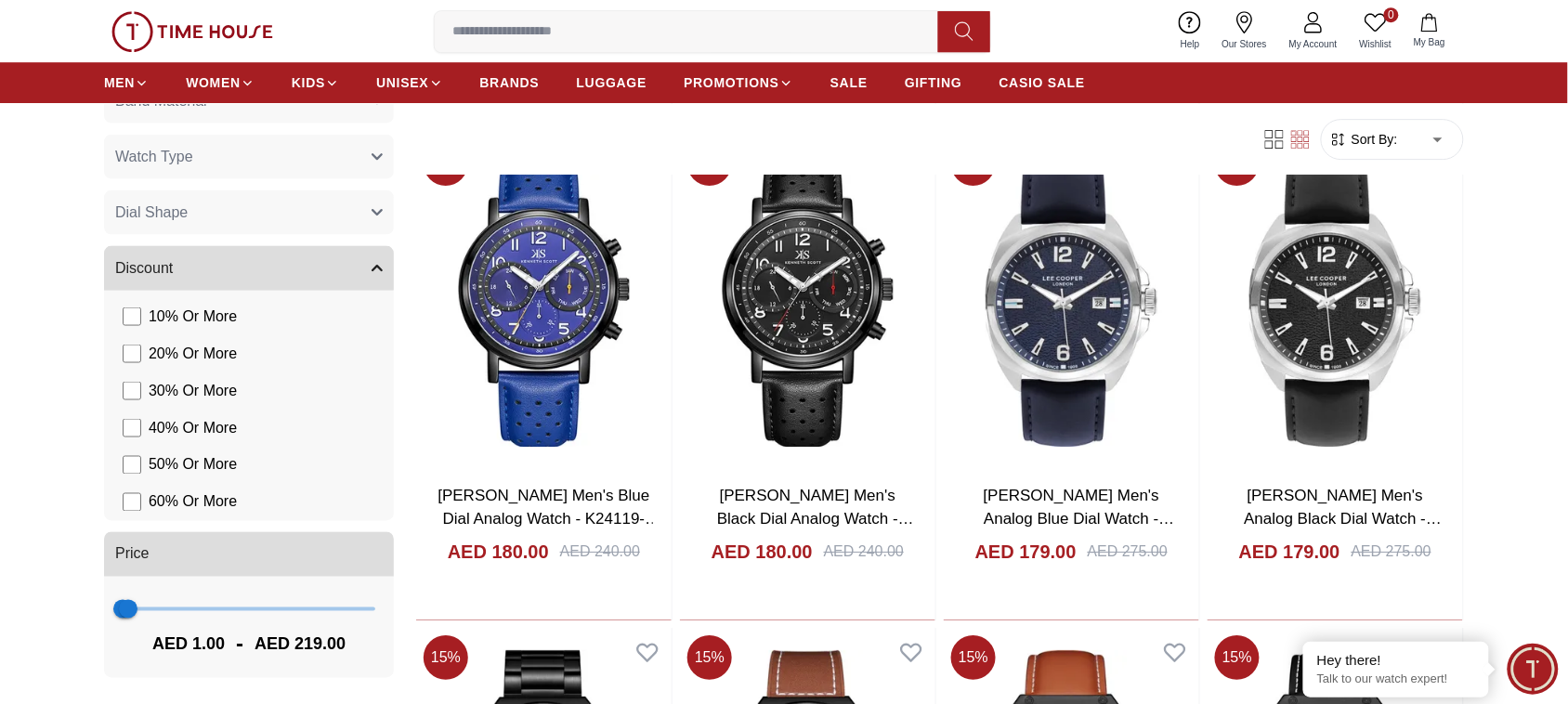
scroll to position [7384, 0]
